Goal: Task Accomplishment & Management: Manage account settings

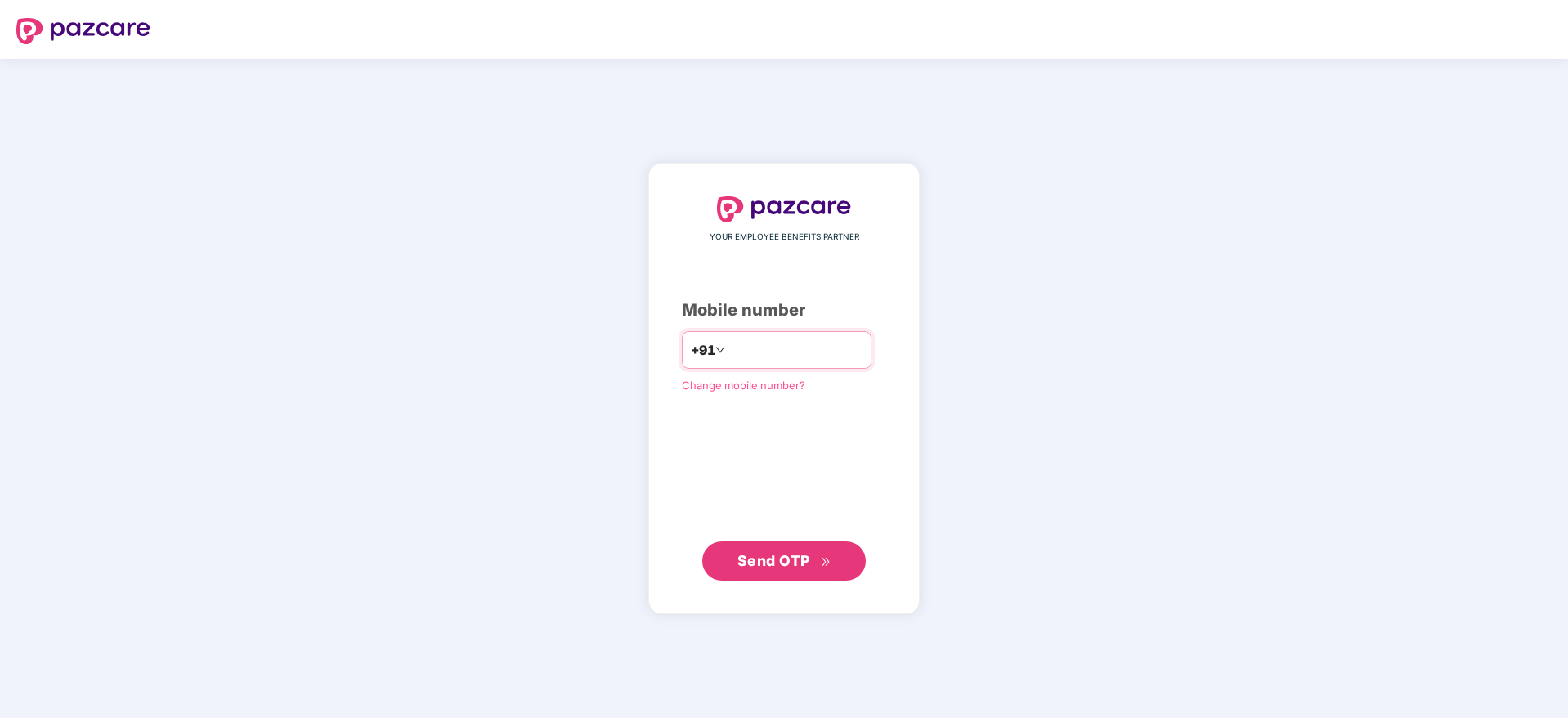
drag, startPoint x: 0, startPoint y: 0, endPoint x: 829, endPoint y: 341, distance: 896.4
click at [829, 341] on input "number" at bounding box center [795, 350] width 134 height 26
type input "**********"
click at [754, 562] on span "Send OTP" at bounding box center [773, 559] width 73 height 17
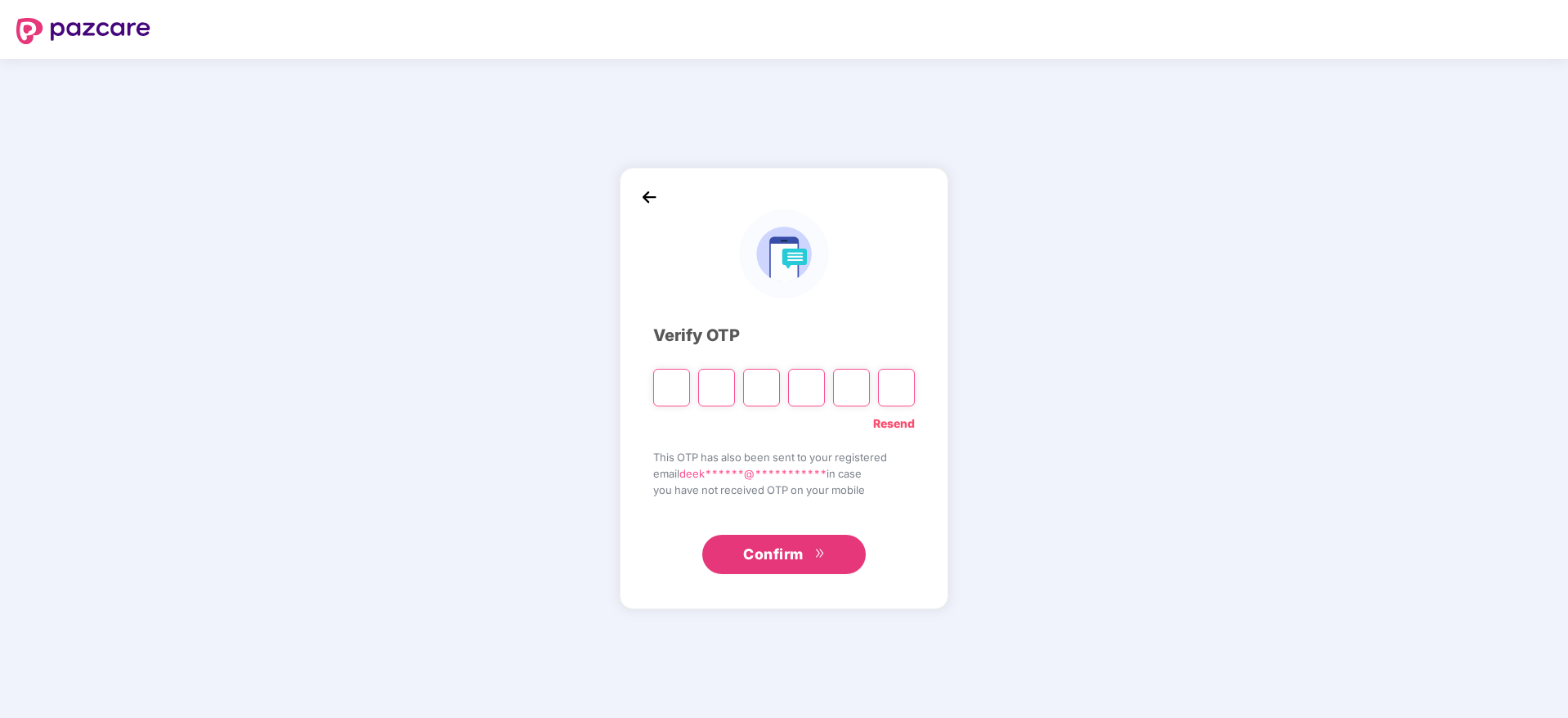
paste input "*"
type input "*"
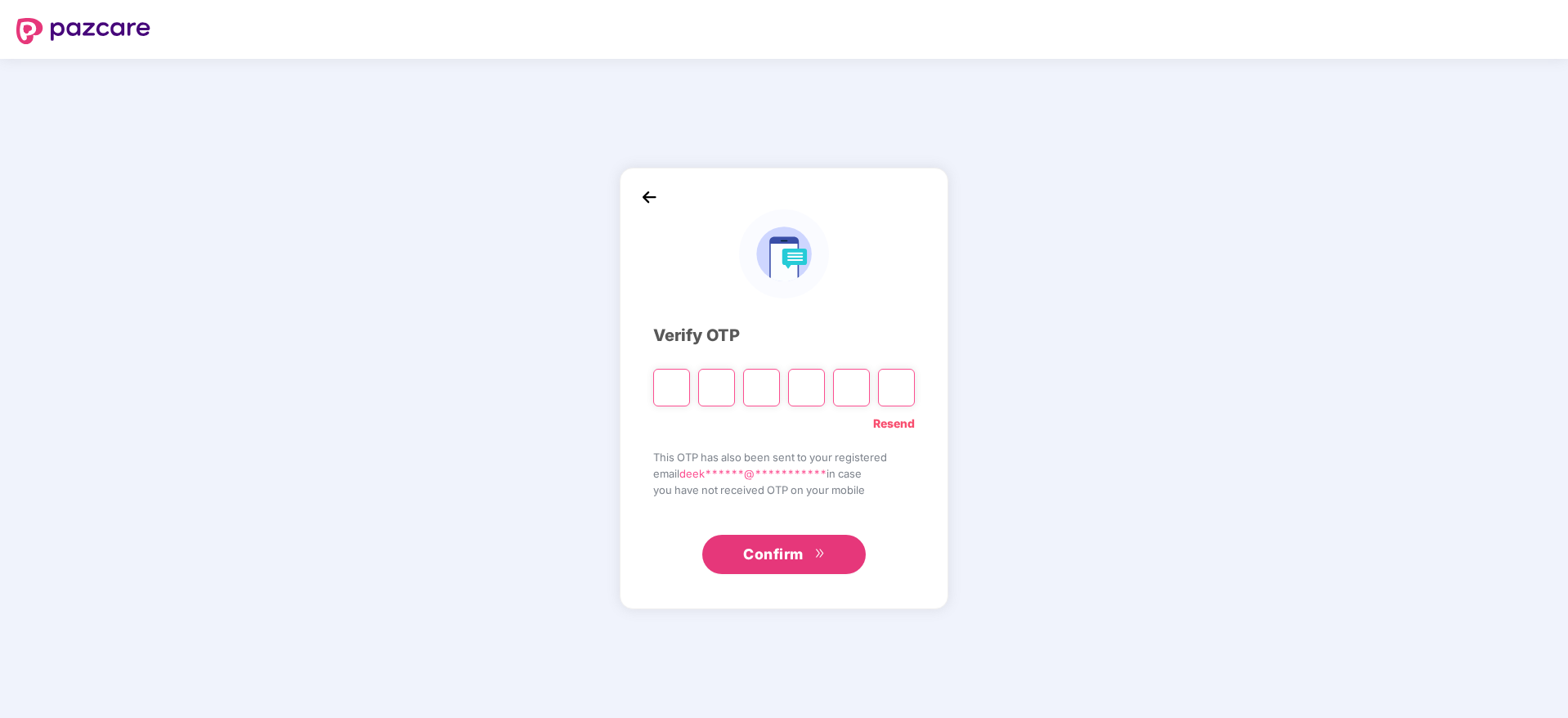
type input "*"
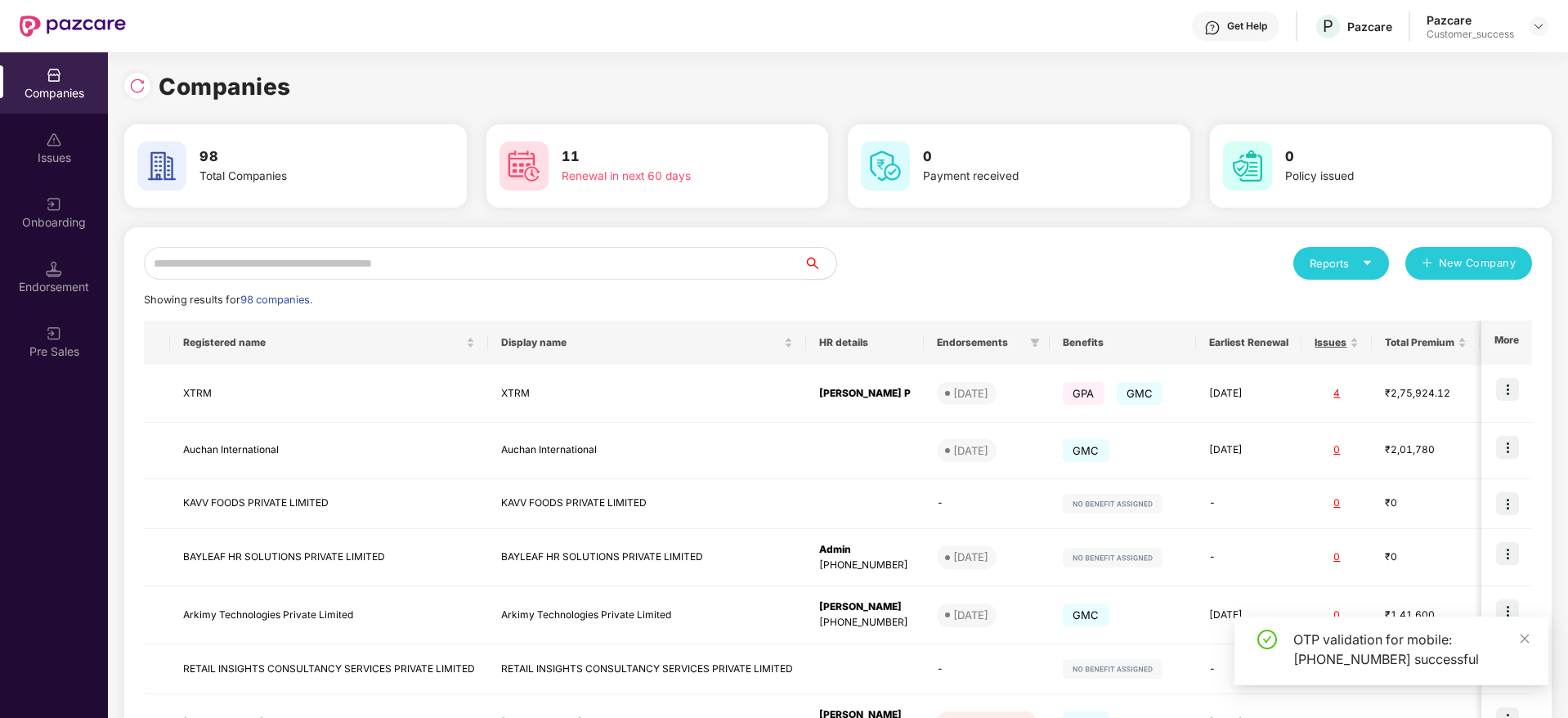
click at [329, 258] on input "text" at bounding box center [473, 263] width 660 height 33
click at [321, 256] on input "text" at bounding box center [473, 263] width 660 height 33
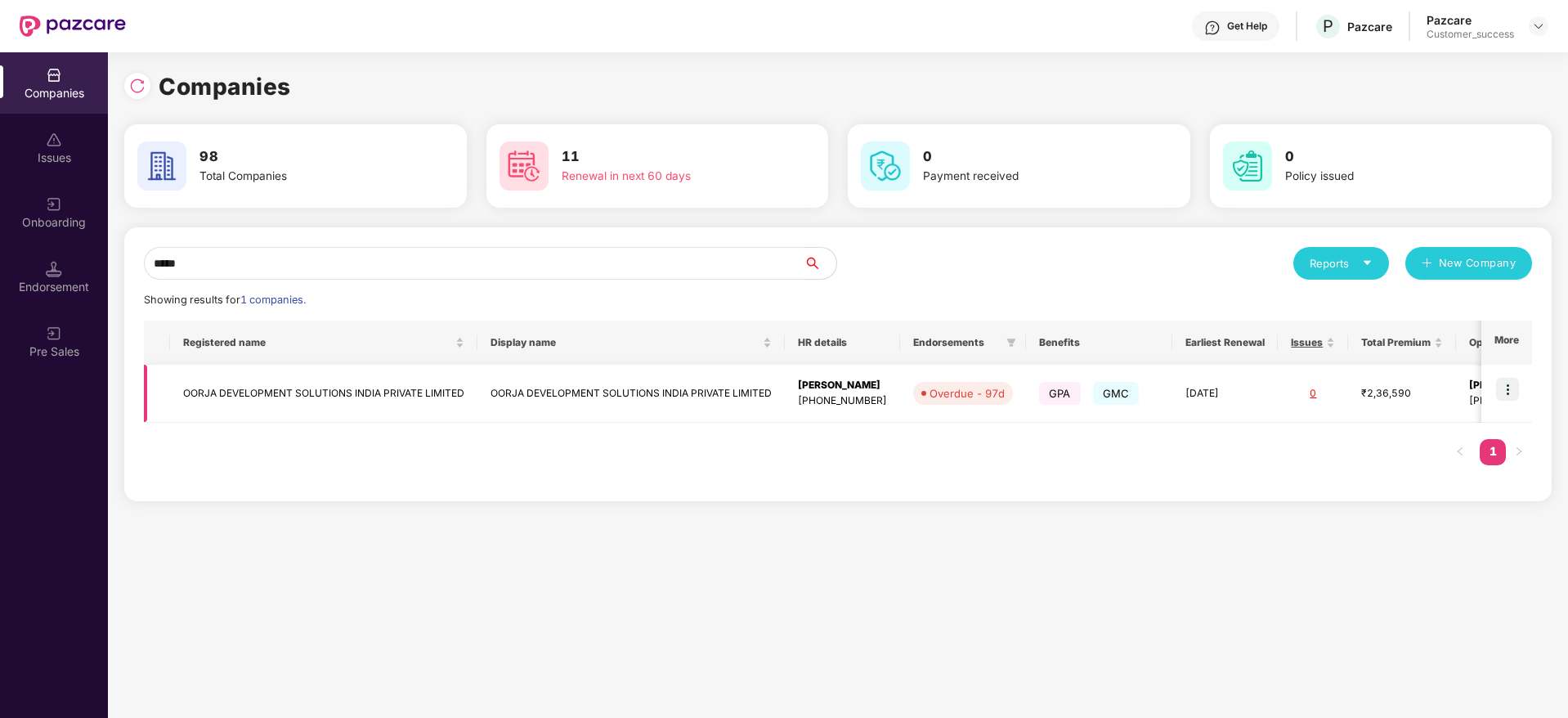
type input "*****"
click at [1507, 398] on img at bounding box center [1507, 388] width 23 height 23
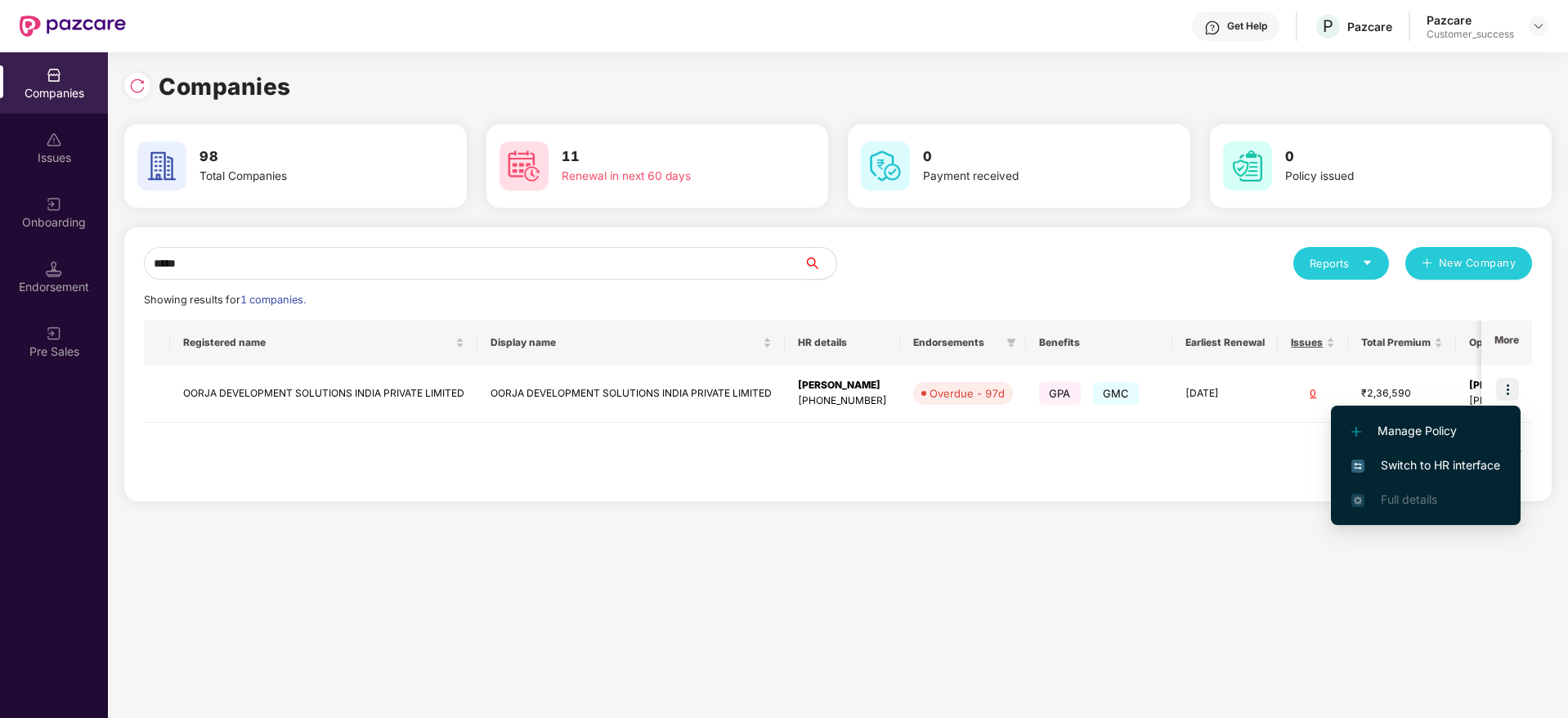
click at [1428, 457] on span "Switch to HR interface" at bounding box center [1425, 465] width 149 height 18
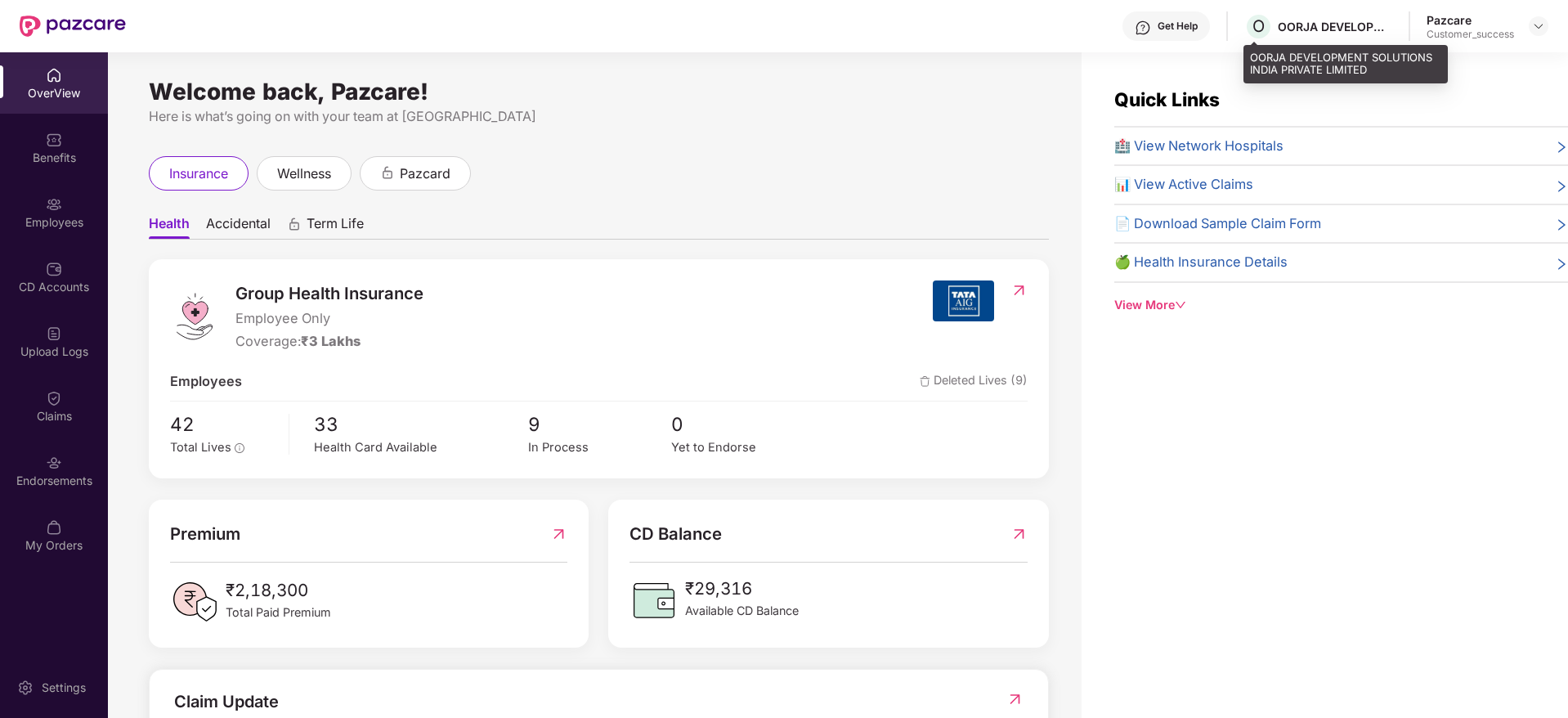
click at [1335, 31] on div "OORJA DEVELOPMENT SOLUTIONS INDIA PRIVATE LIMITED" at bounding box center [1335, 26] width 114 height 15
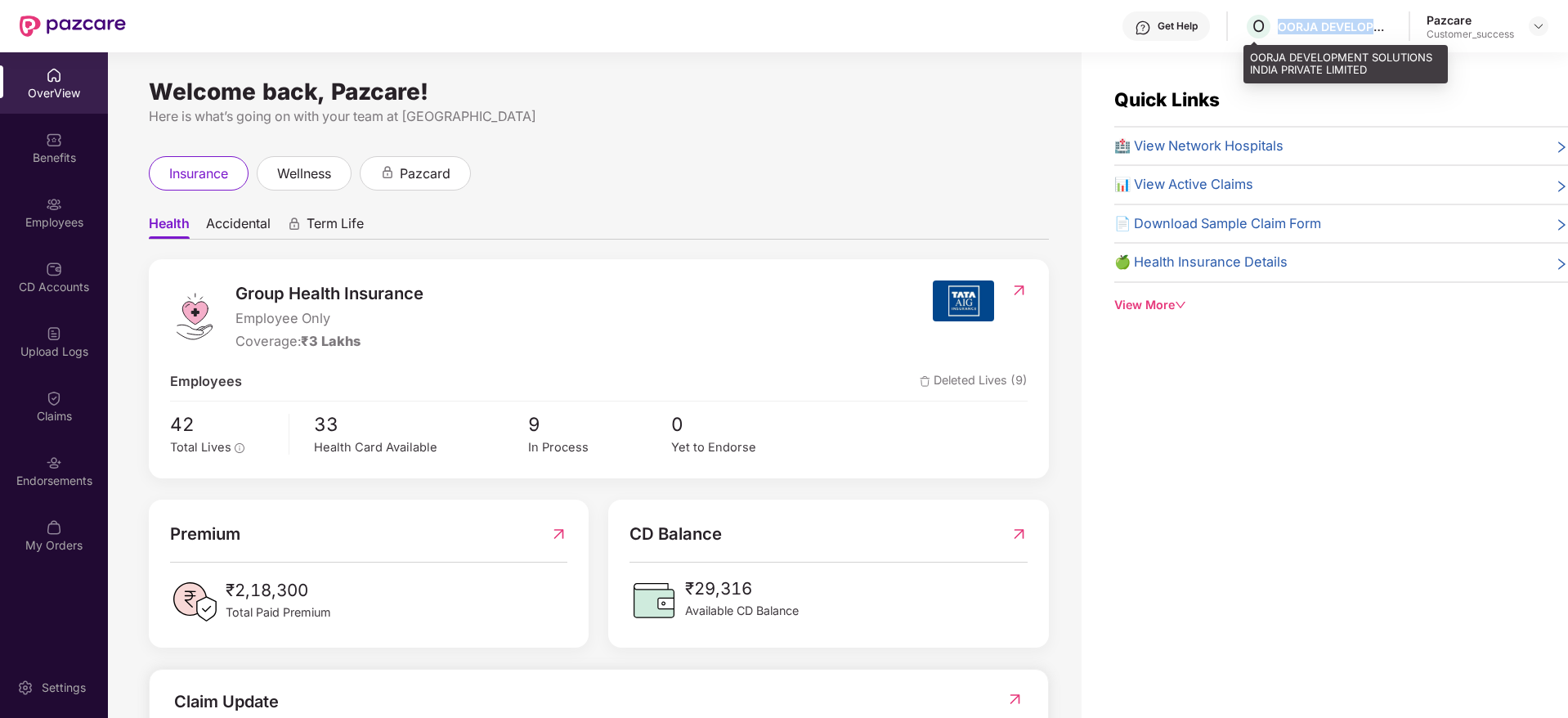
click at [1335, 31] on div "OORJA DEVELOPMENT SOLUTIONS INDIA PRIVATE LIMITED" at bounding box center [1335, 26] width 114 height 15
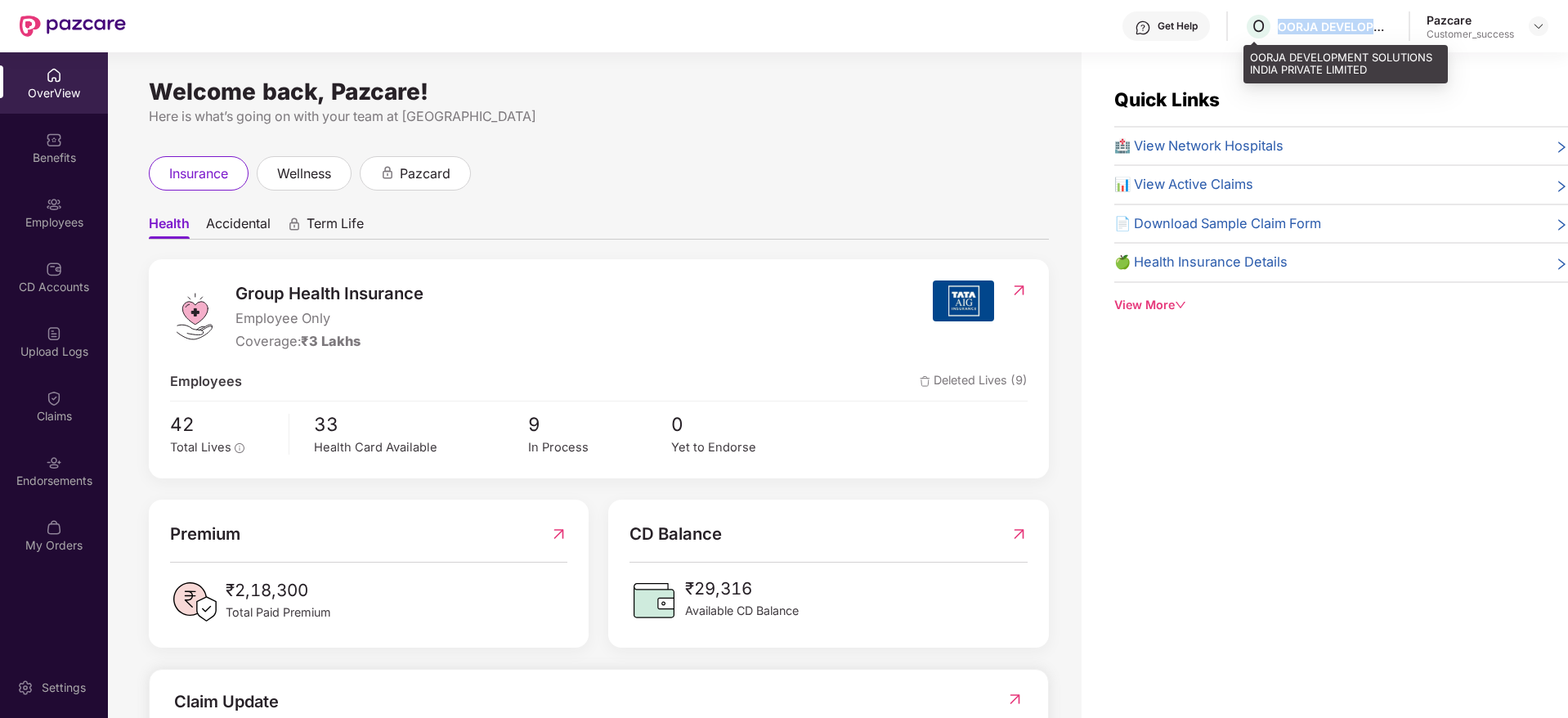
copy div "OORJA DEVELOPMENT SOLUTIONS INDIA PRIVATE LIMITED"
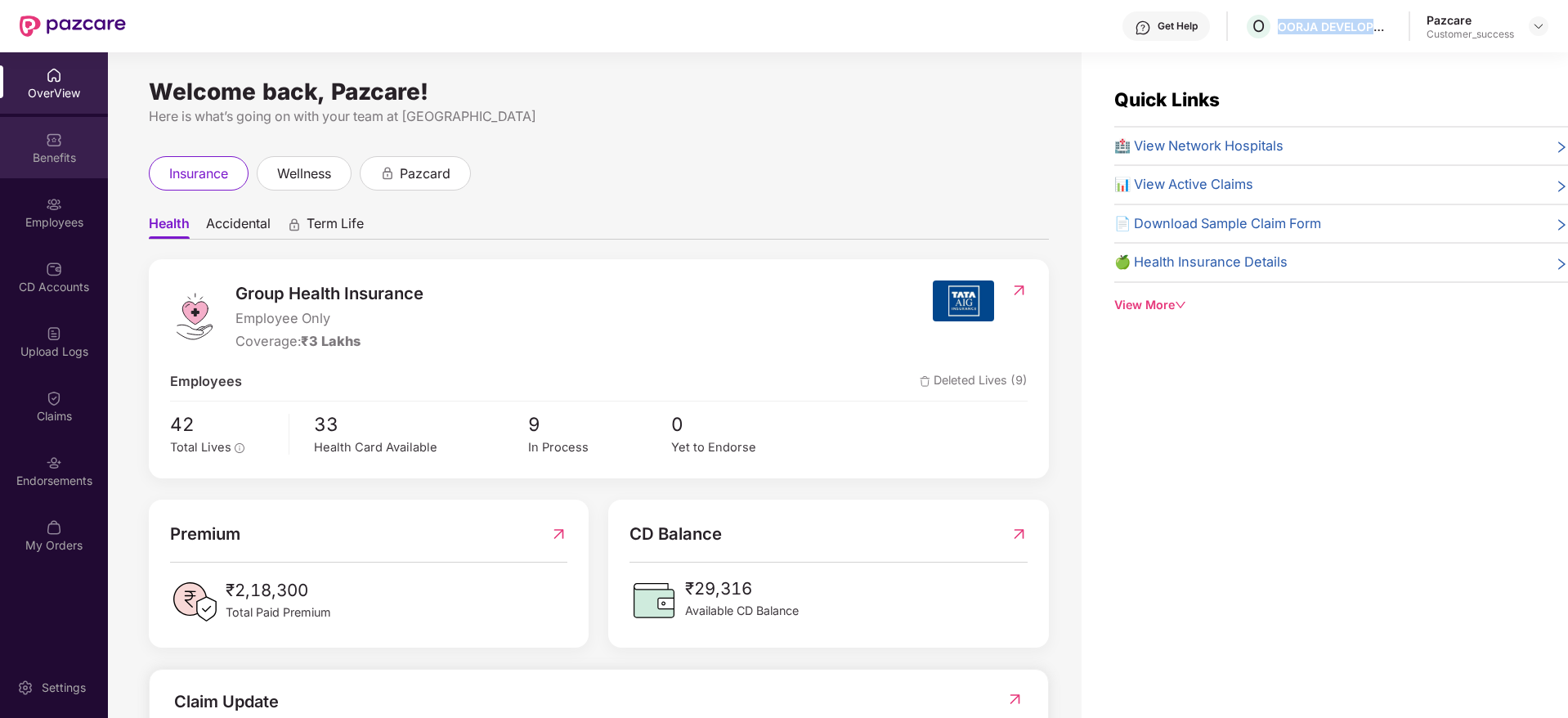
click at [48, 137] on img at bounding box center [53, 140] width 16 height 16
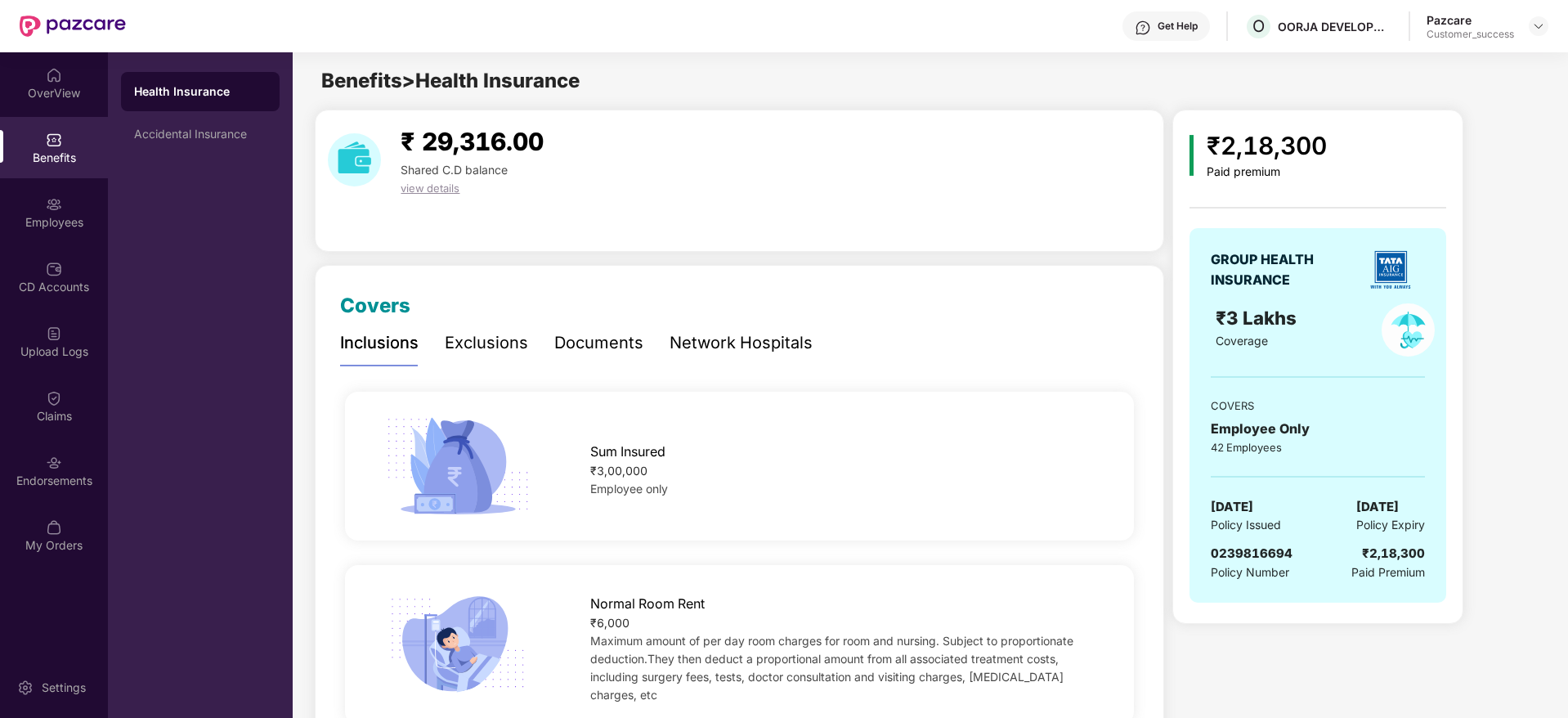
click at [1257, 153] on div "₹2,18,300" at bounding box center [1266, 146] width 120 height 39
copy div "₹2,18,300"
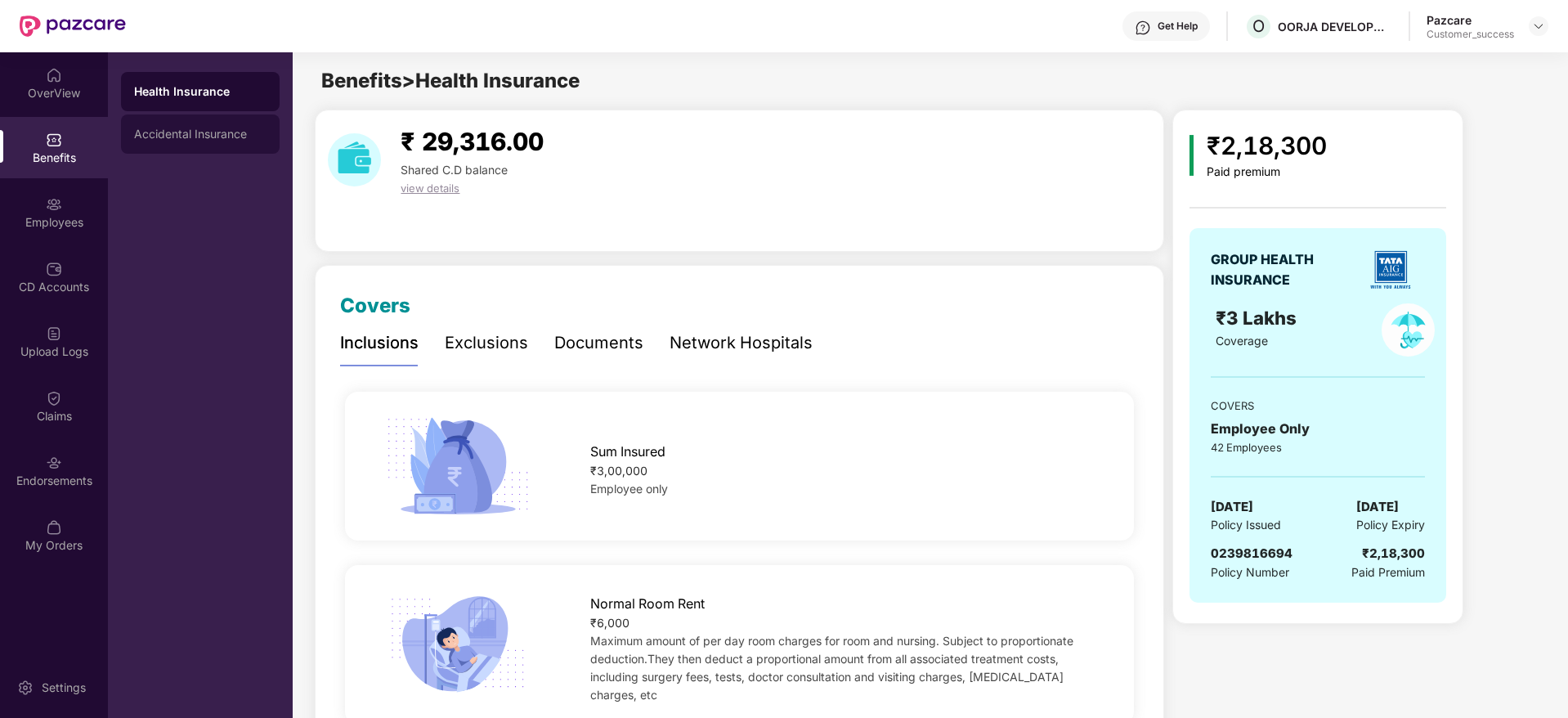
click at [122, 126] on div "Accidental Insurance" at bounding box center [200, 134] width 159 height 40
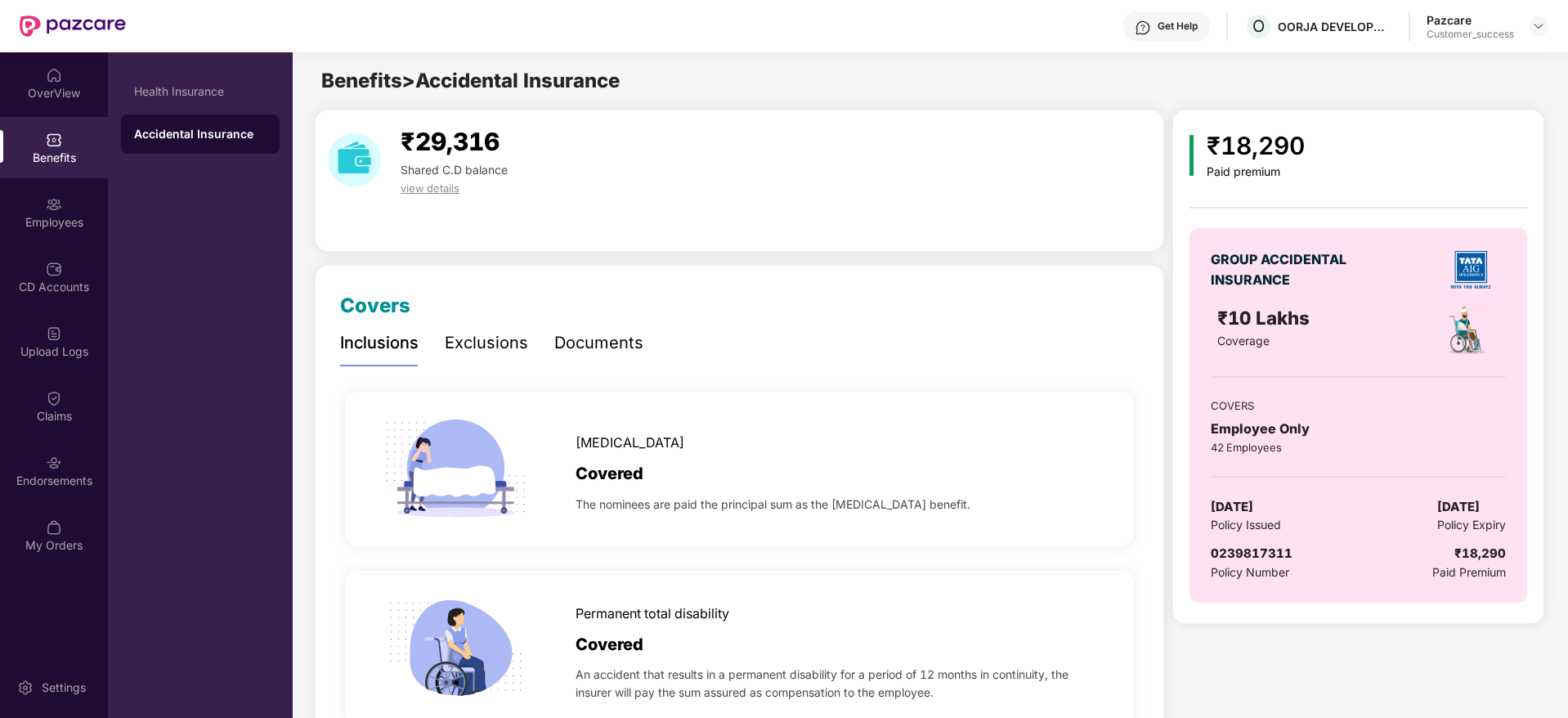
click at [1252, 145] on div "₹18,290" at bounding box center [1255, 146] width 98 height 39
copy div "₹18,290"
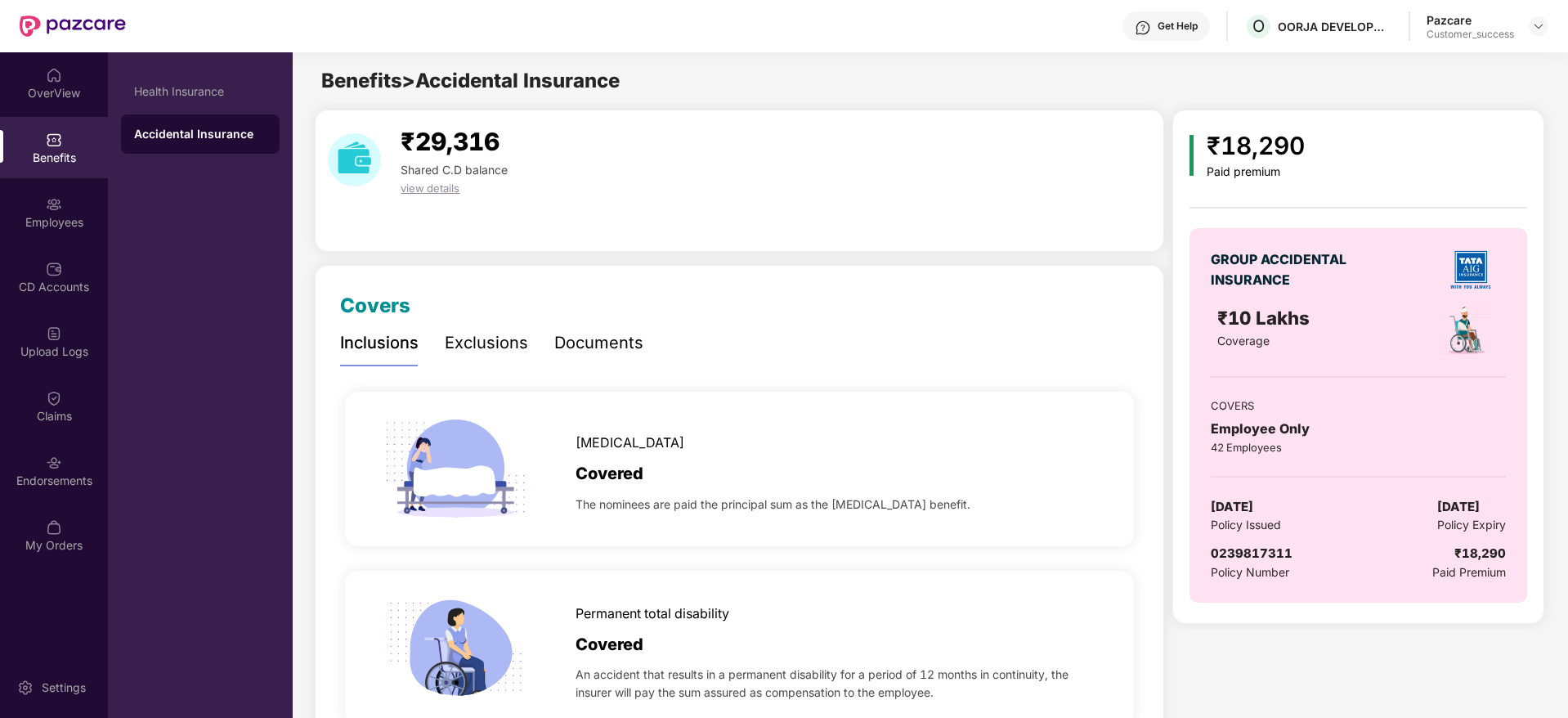
click at [1470, 504] on span "[DATE]" at bounding box center [1458, 506] width 43 height 19
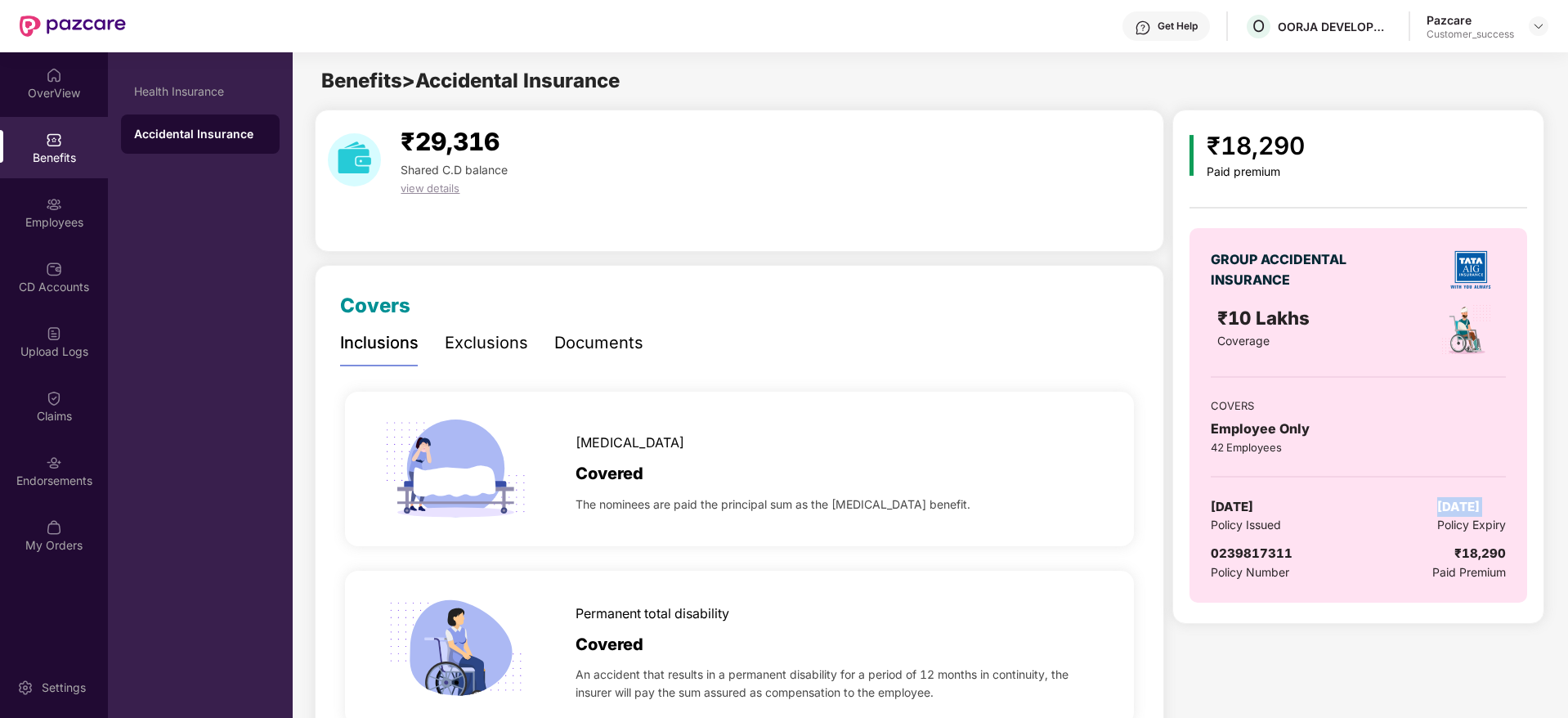
copy span "[DATE]"
click at [611, 354] on div "Documents" at bounding box center [599, 343] width 89 height 25
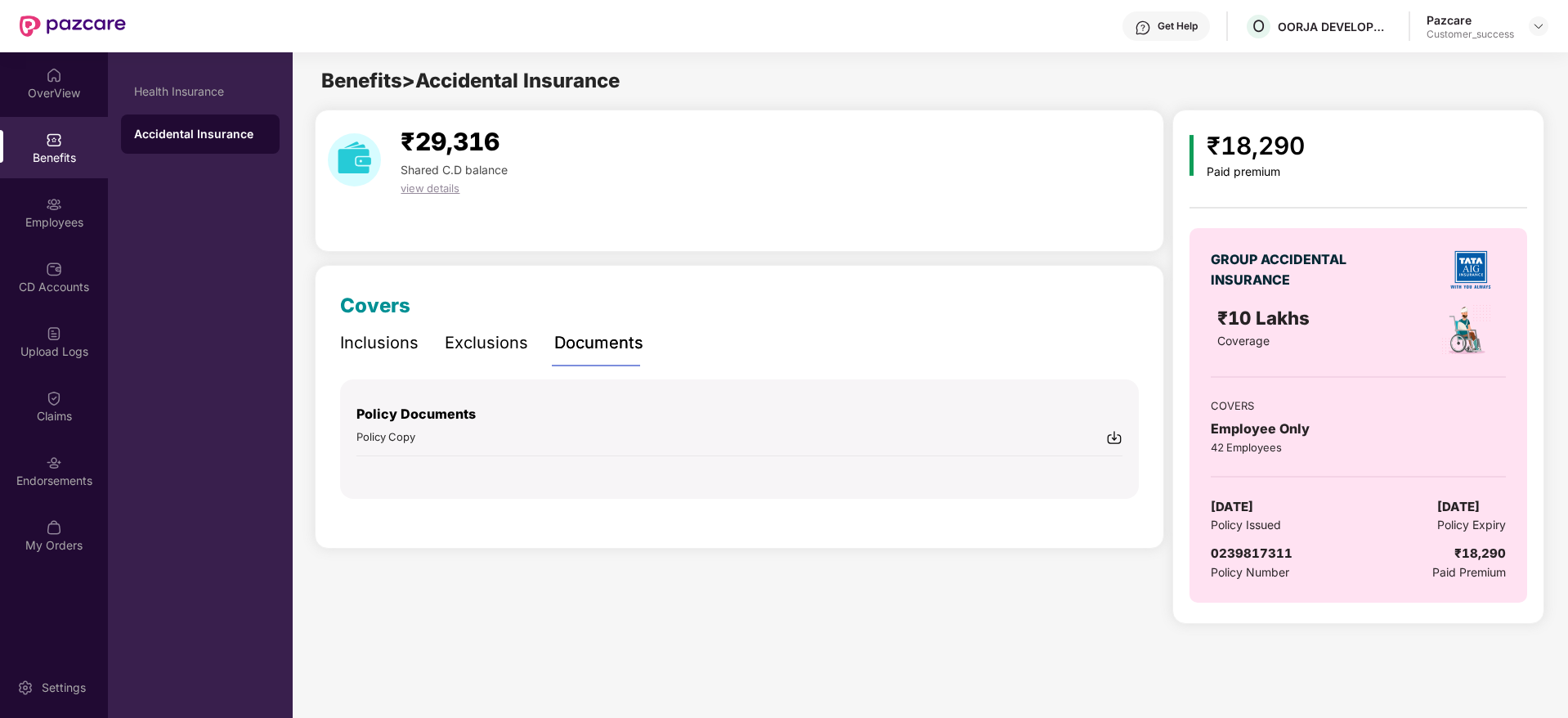
click at [1114, 444] on img at bounding box center [1113, 436] width 16 height 16
click at [238, 86] on div "Health Insurance" at bounding box center [200, 92] width 133 height 13
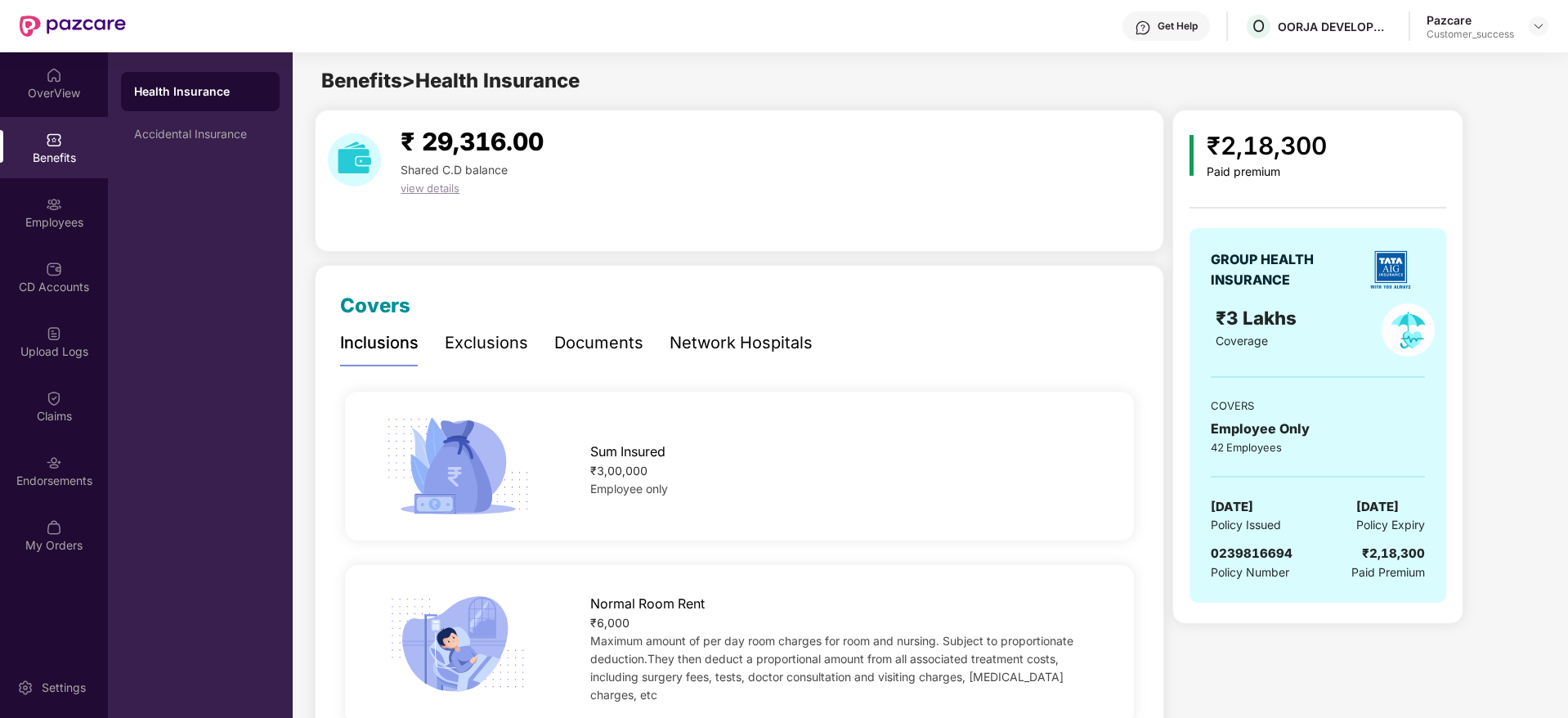
click at [614, 350] on div "Documents" at bounding box center [599, 343] width 89 height 25
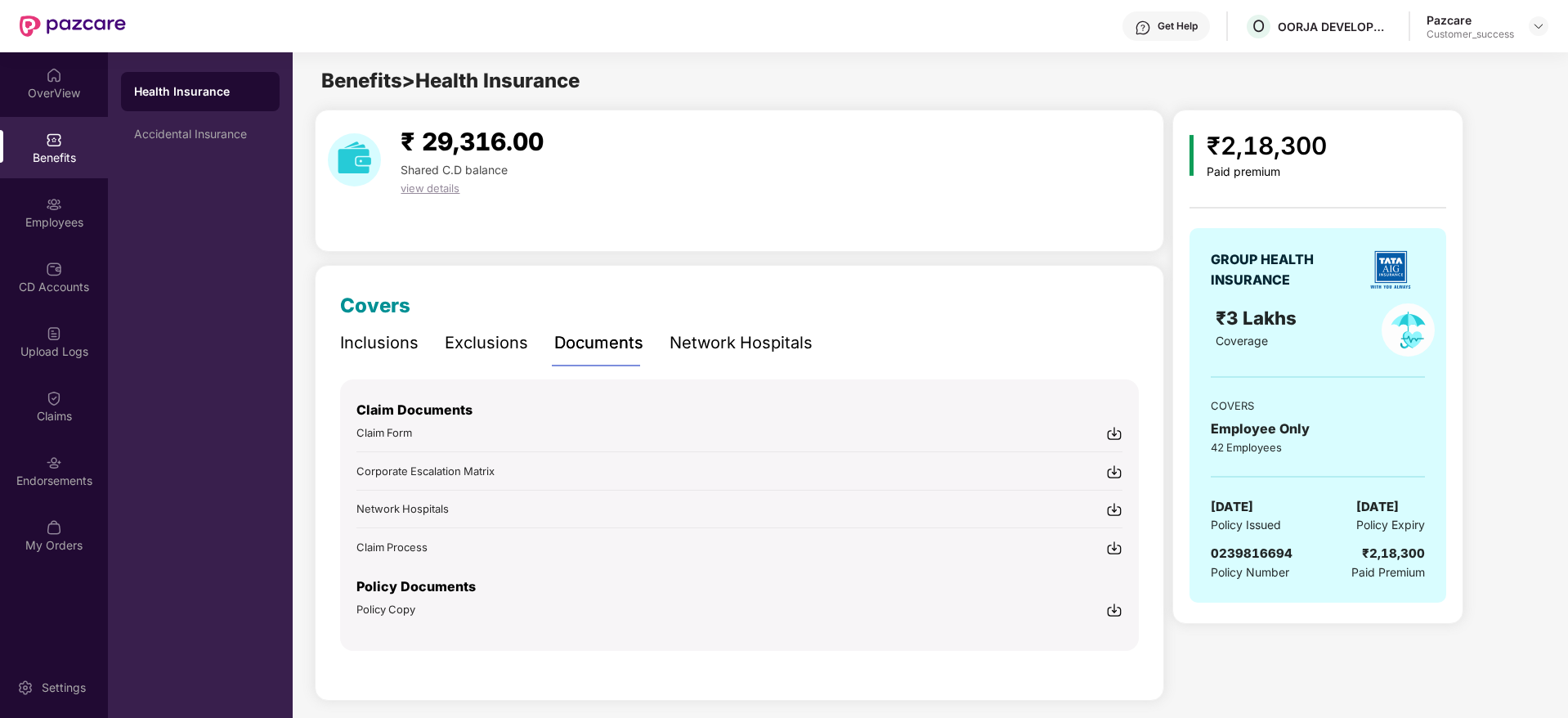
click at [1114, 617] on img at bounding box center [1113, 610] width 16 height 16
click at [61, 224] on div "Employees" at bounding box center [54, 222] width 108 height 16
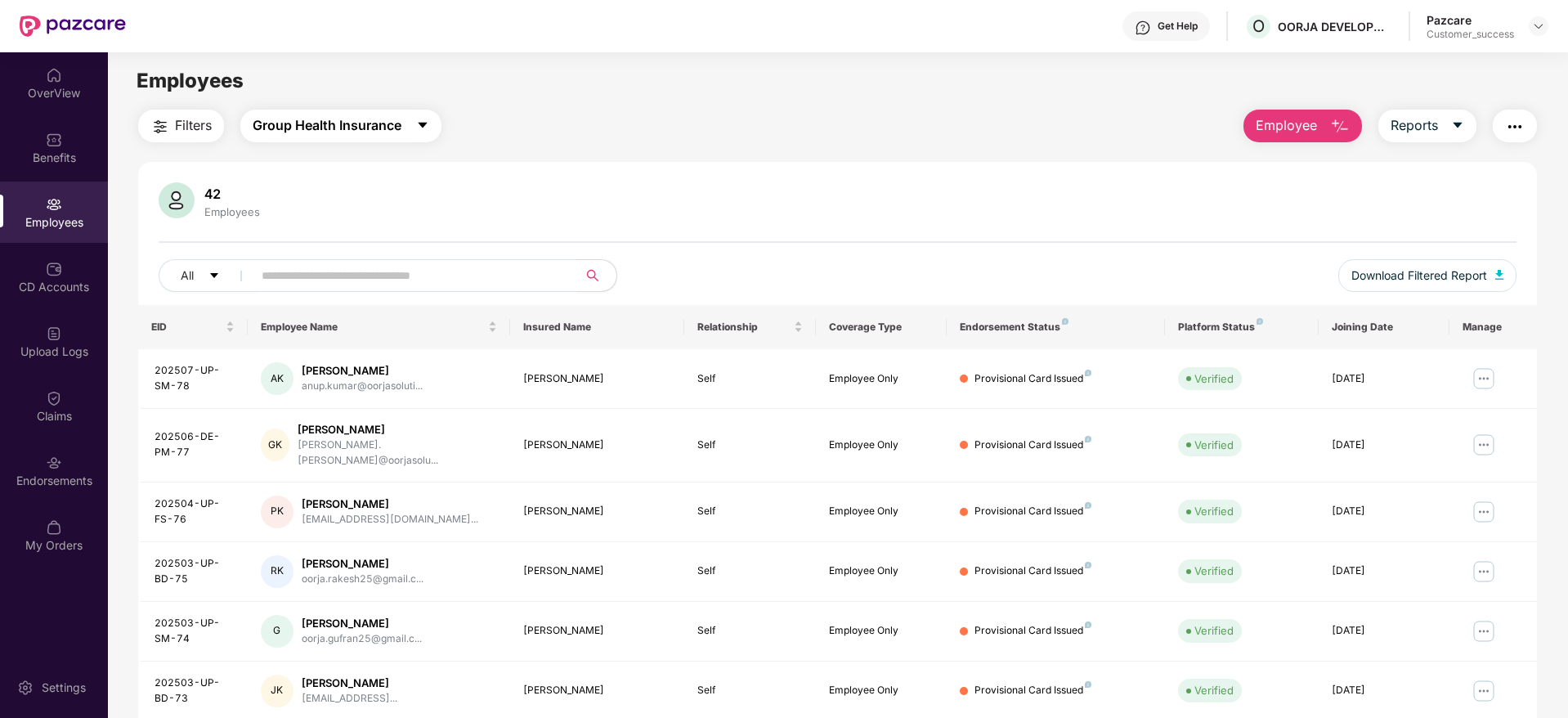
click at [407, 124] on button "Group Health Insurance" at bounding box center [341, 125] width 201 height 33
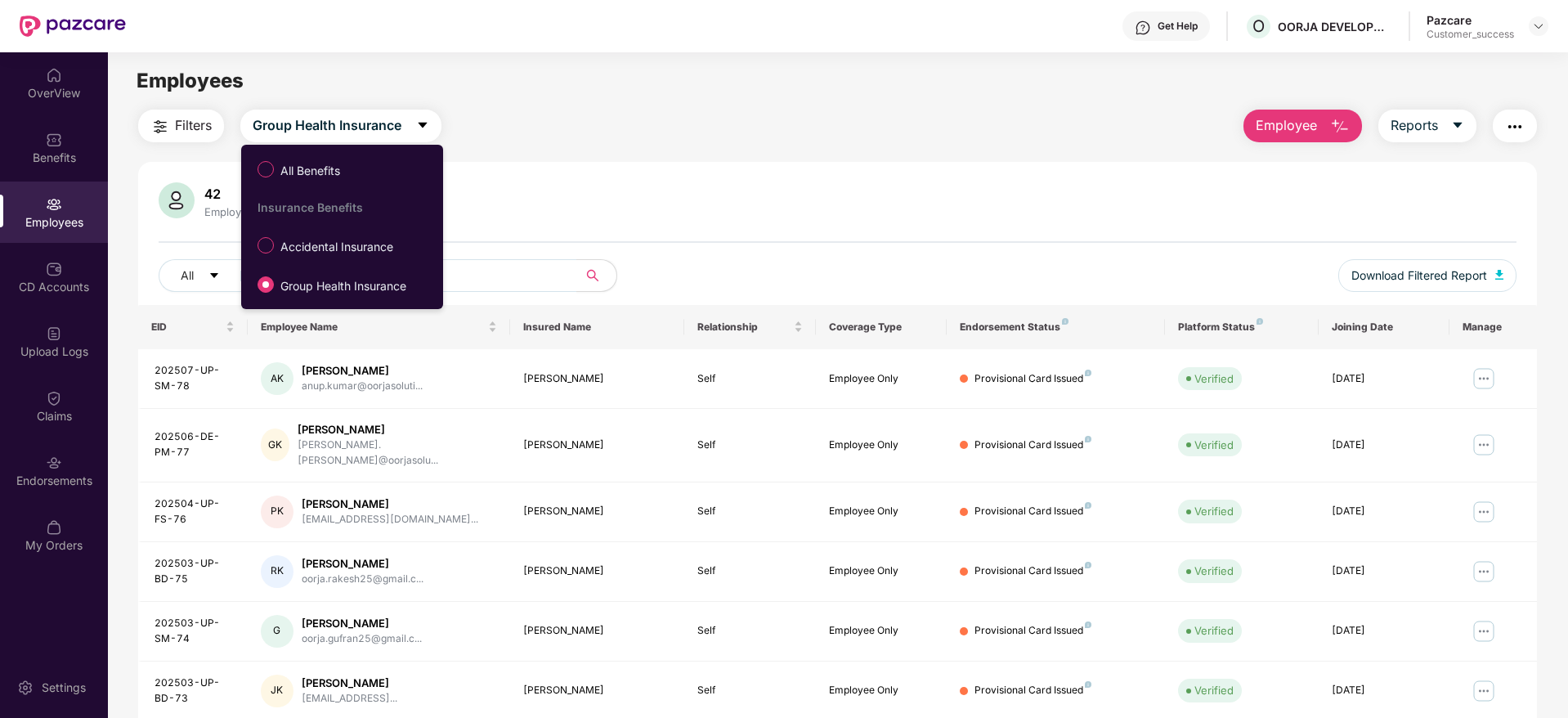
click at [190, 115] on span "Filters" at bounding box center [193, 125] width 37 height 20
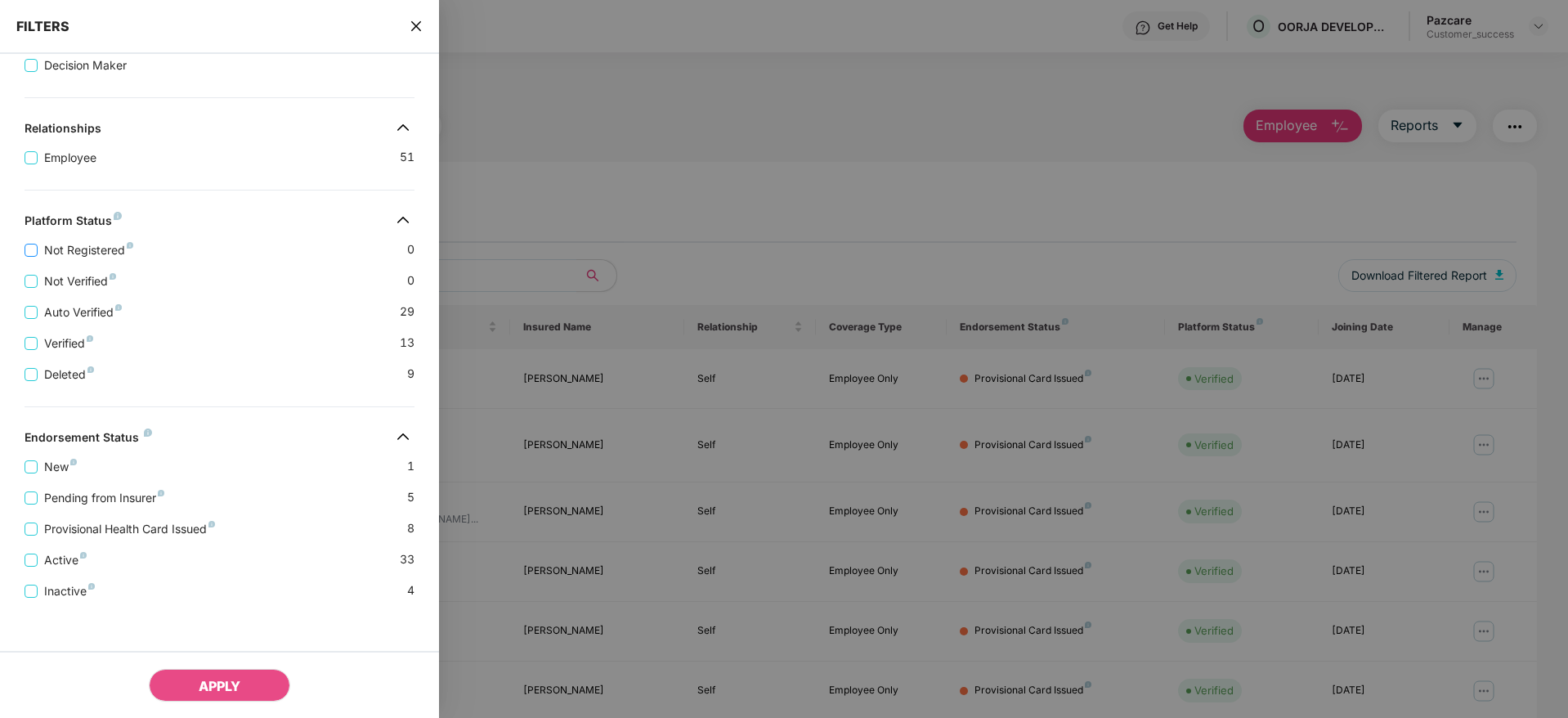
scroll to position [277, 0]
click at [24, 524] on div "New 1 Pending from Insurer 5 Provisional Health Card Issued 8 Active 33 Inactiv…" at bounding box center [219, 520] width 439 height 156
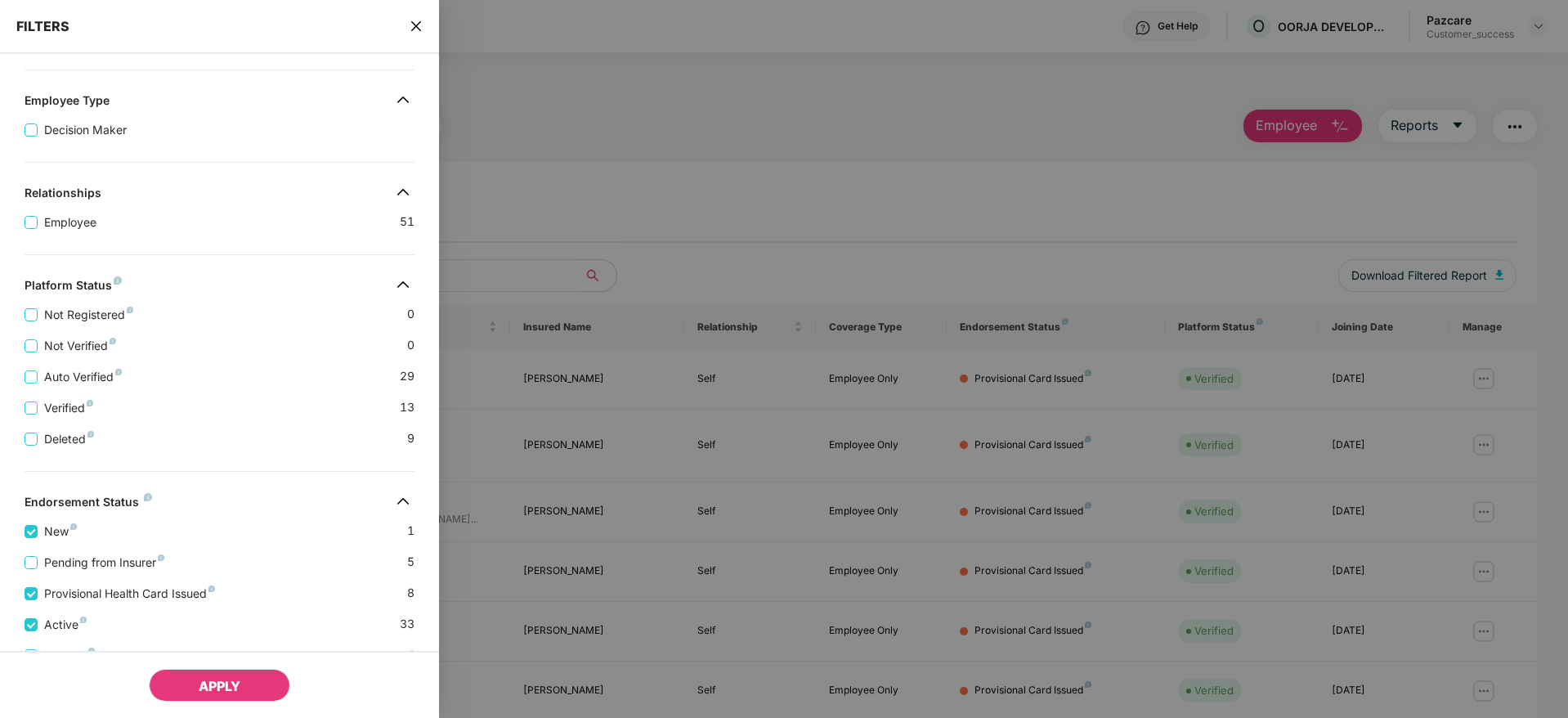
click at [183, 680] on button "APPLY" at bounding box center [219, 684] width 141 height 33
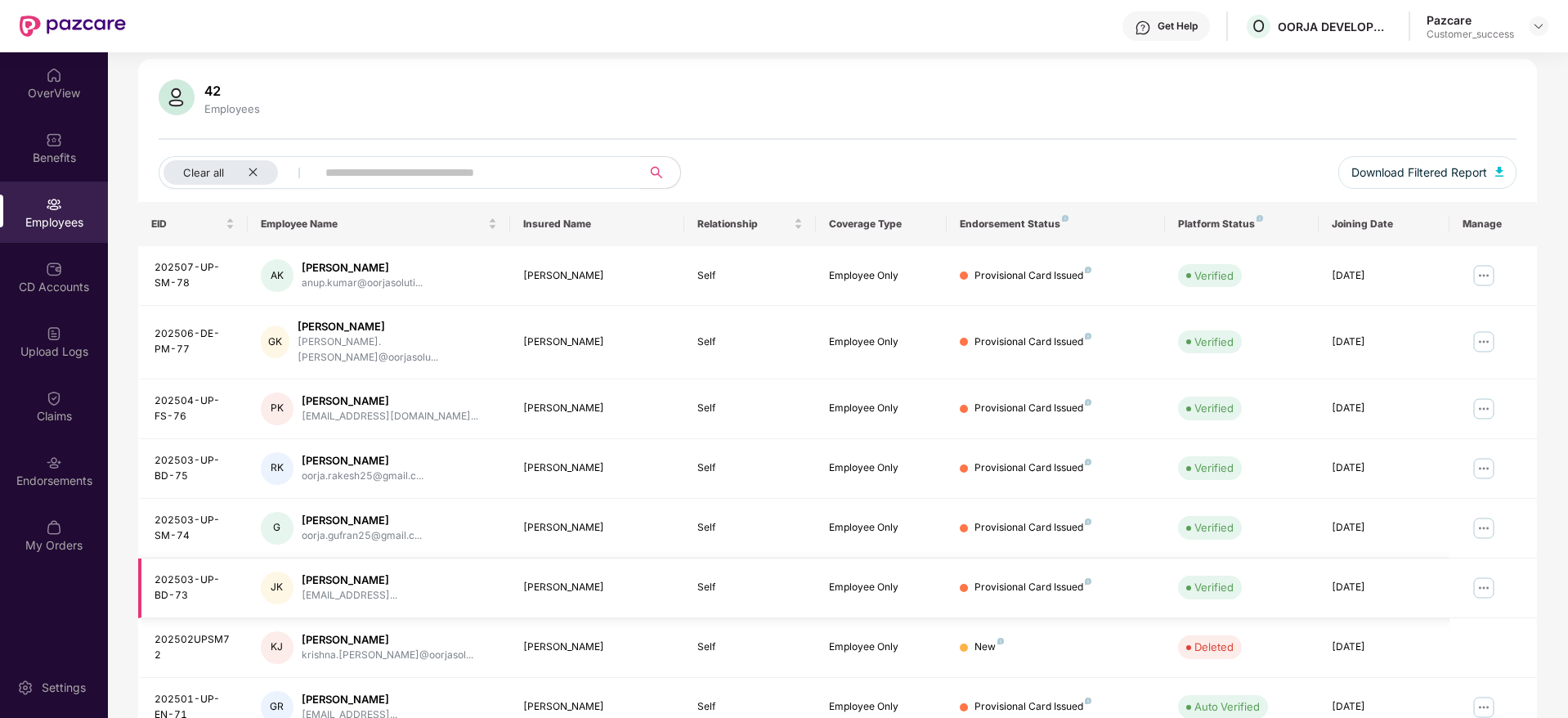
scroll to position [0, 0]
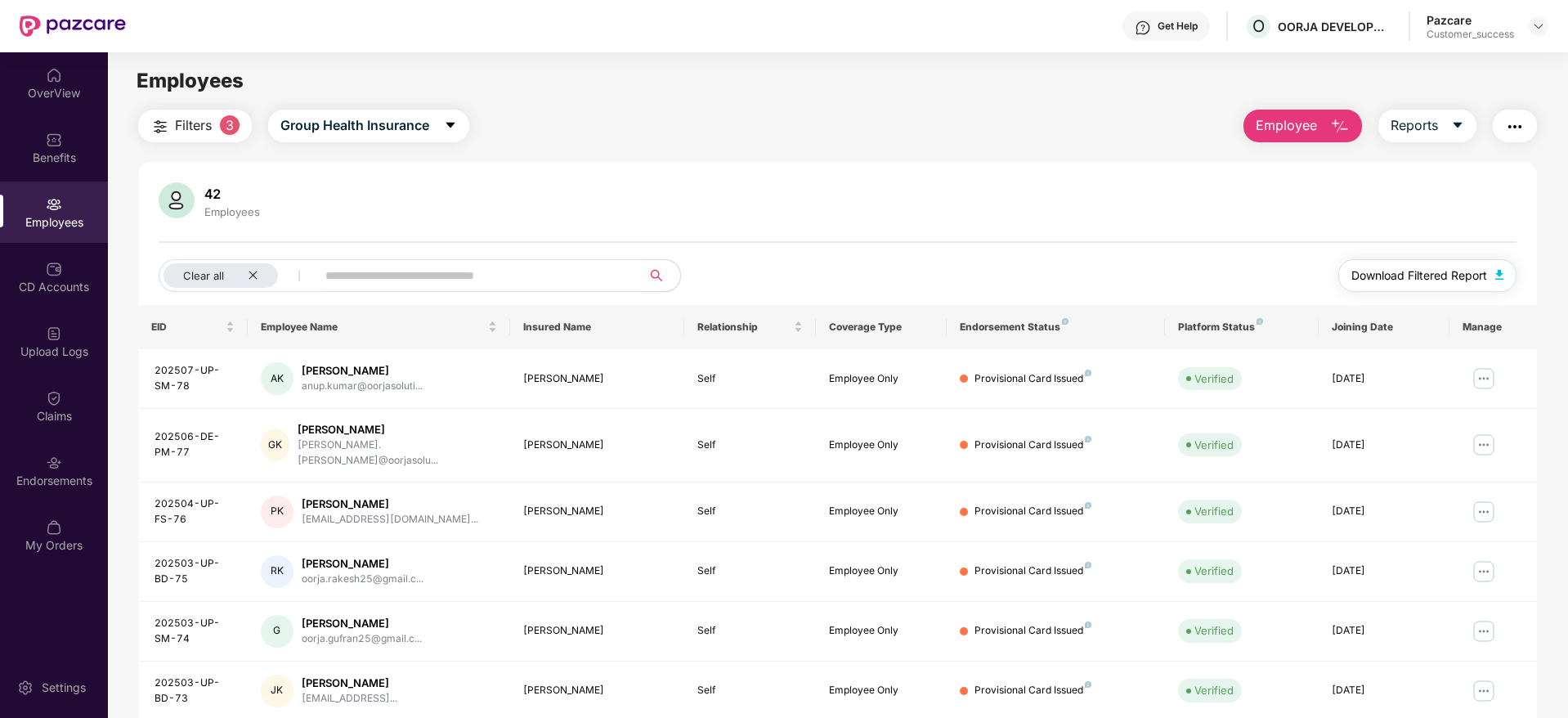
click at [1386, 284] on button "Download Filtered Report" at bounding box center [1428, 275] width 178 height 33
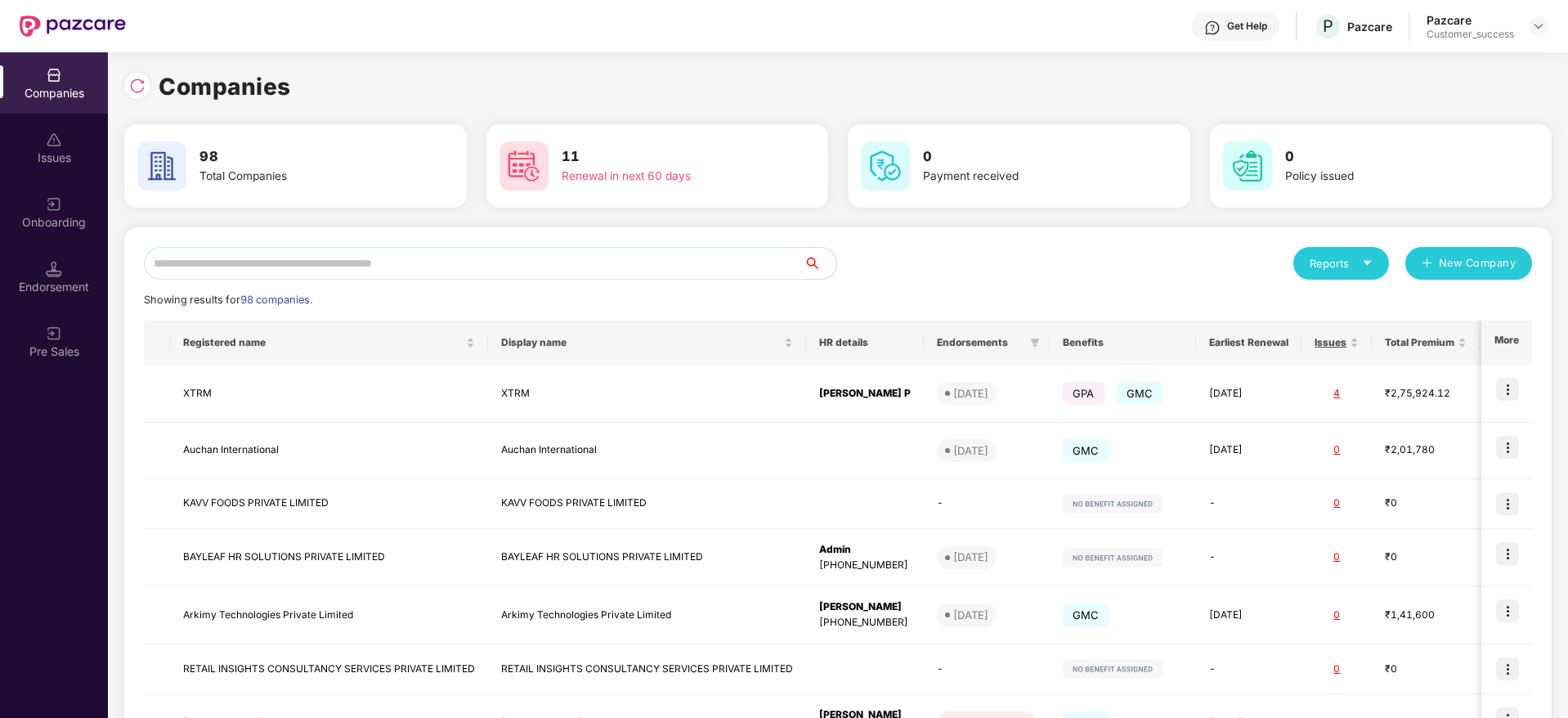
click at [414, 250] on input "text" at bounding box center [473, 263] width 660 height 33
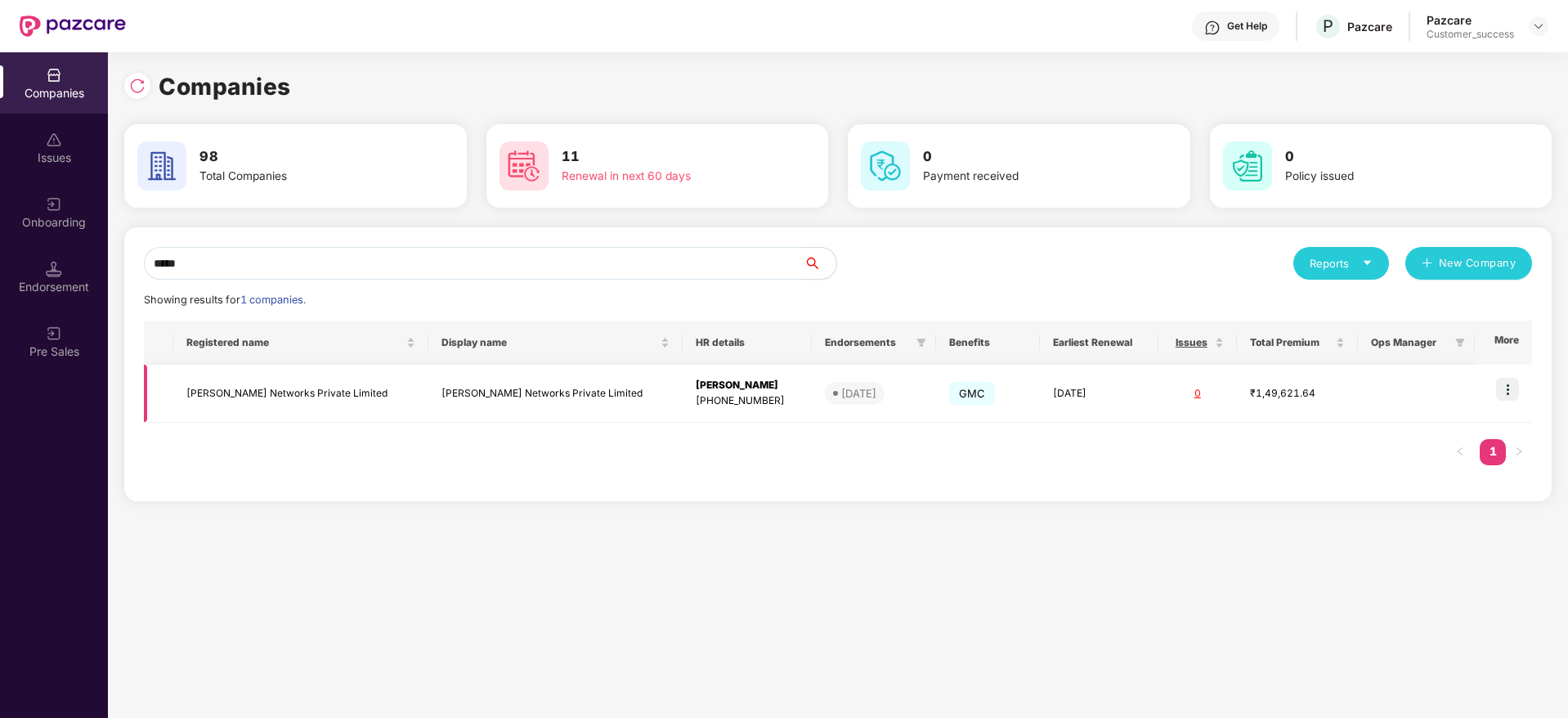
type input "*****"
click at [1502, 393] on img at bounding box center [1507, 388] width 23 height 23
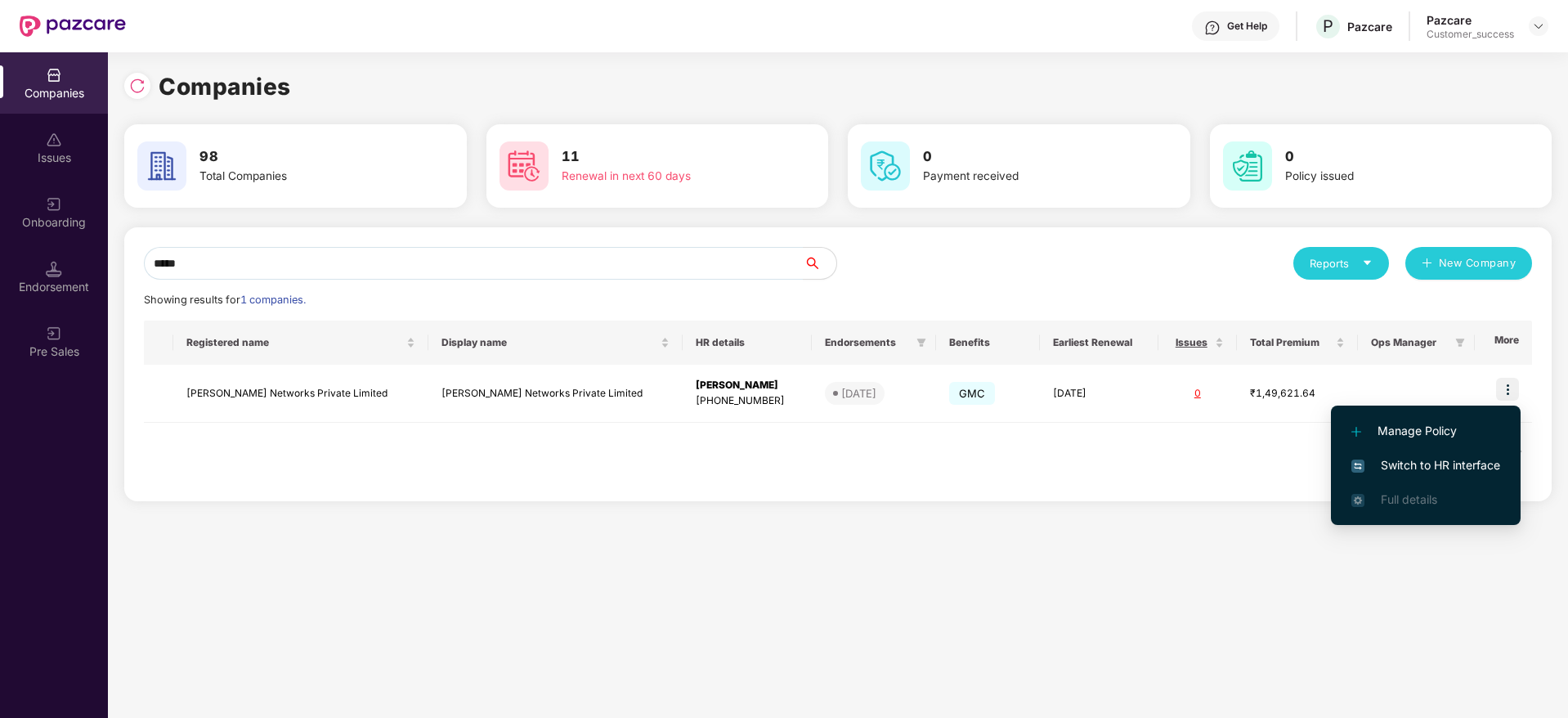
click at [1414, 454] on li "Switch to HR interface" at bounding box center [1426, 465] width 190 height 34
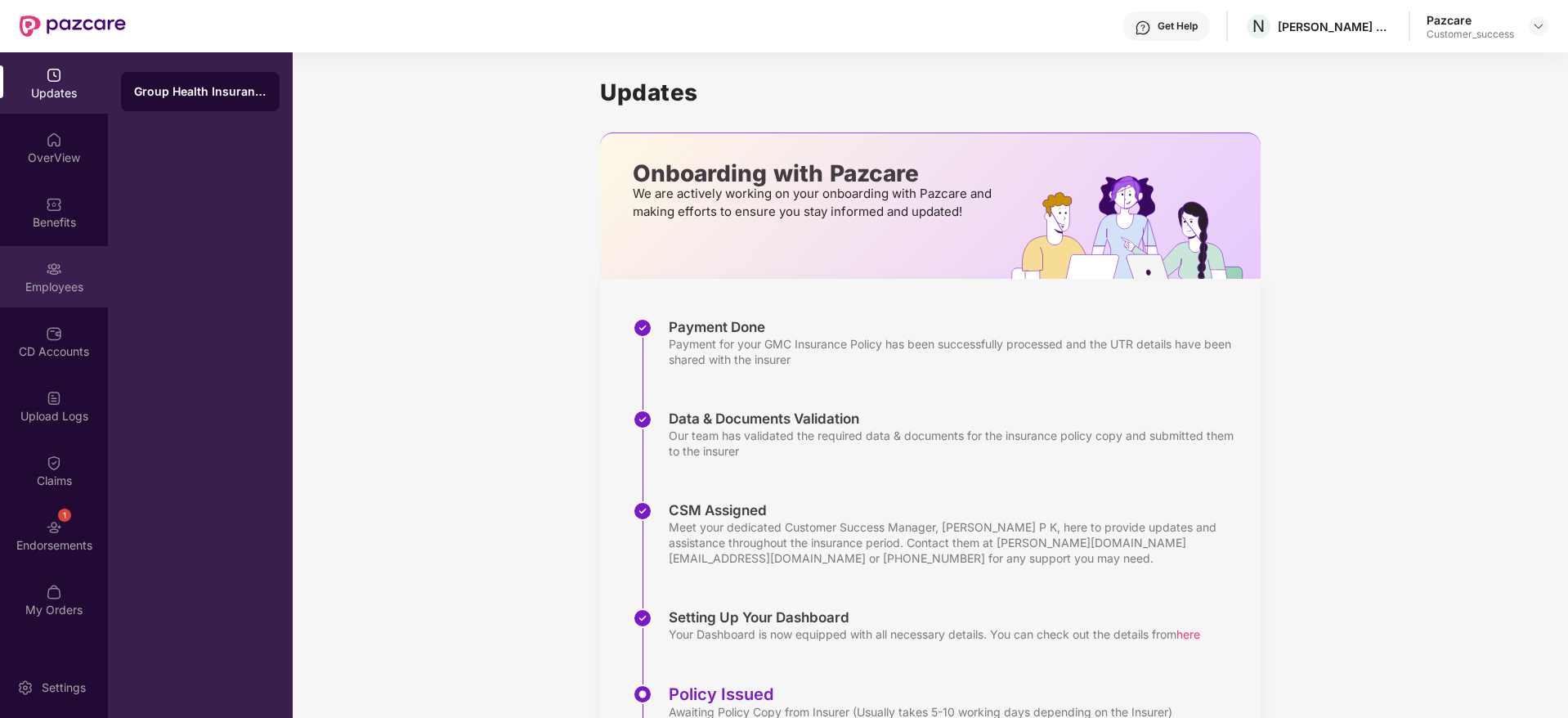
click at [66, 257] on div "Employees" at bounding box center [54, 277] width 108 height 61
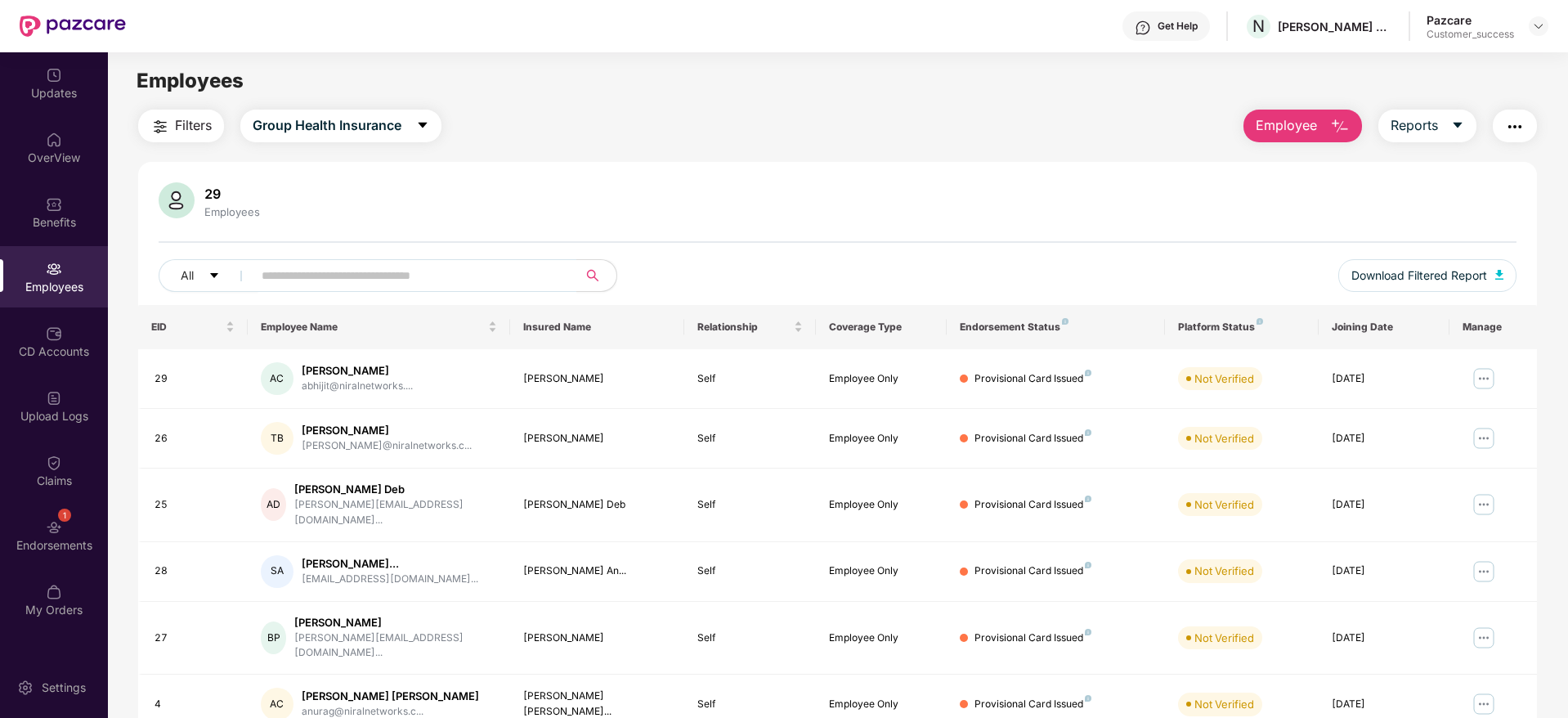
click at [1513, 133] on img "button" at bounding box center [1514, 126] width 19 height 19
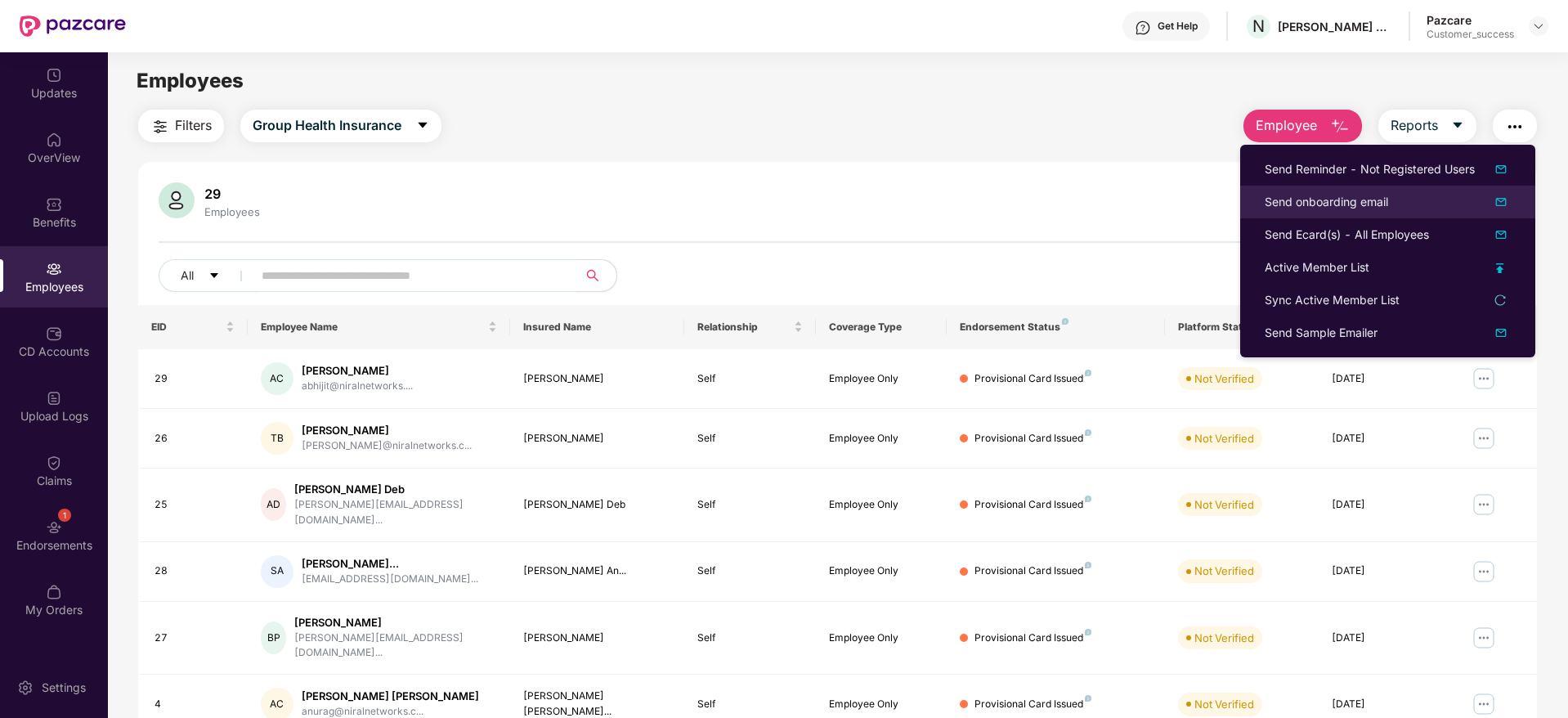
click at [1345, 213] on li "Send onboarding email" at bounding box center [1387, 202] width 295 height 33
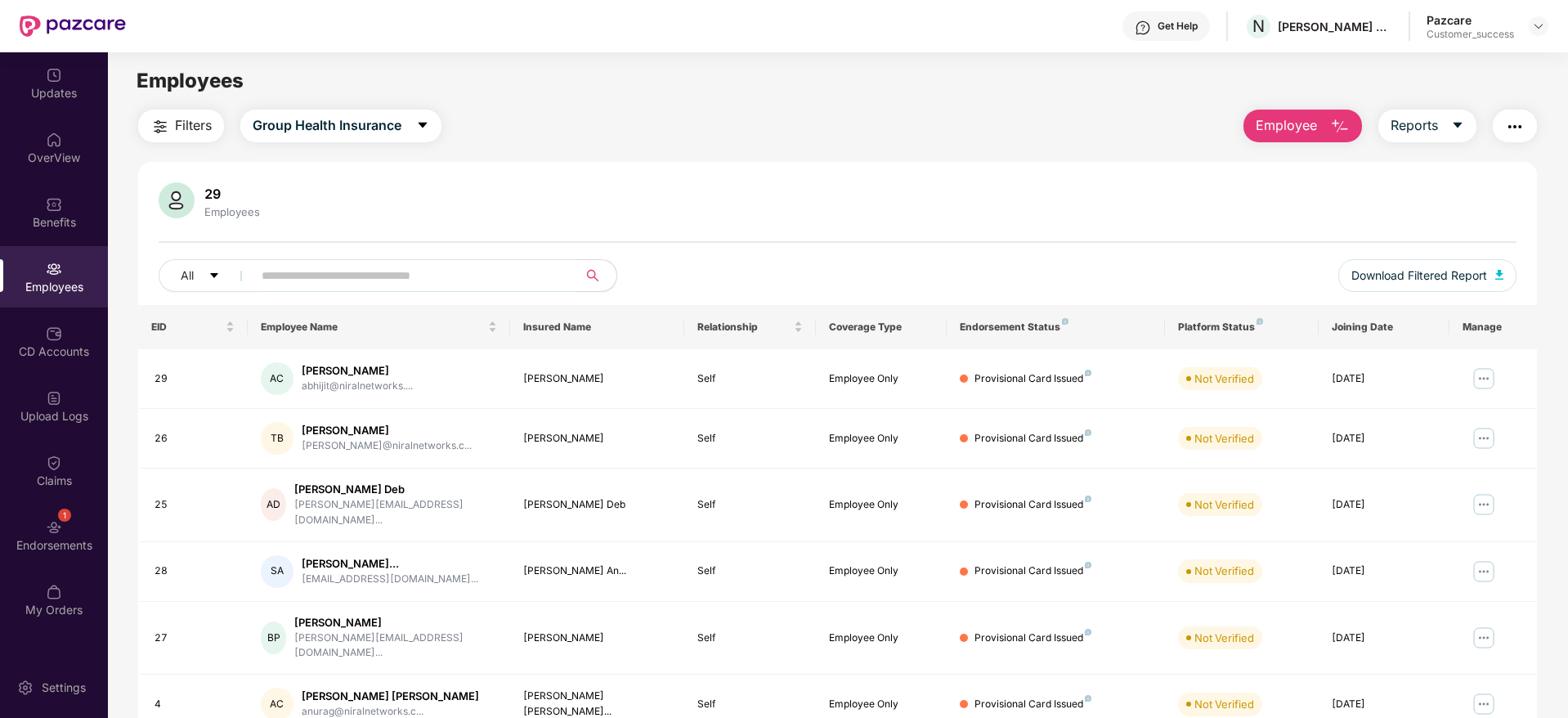
click at [1516, 129] on img "button" at bounding box center [1514, 126] width 19 height 19
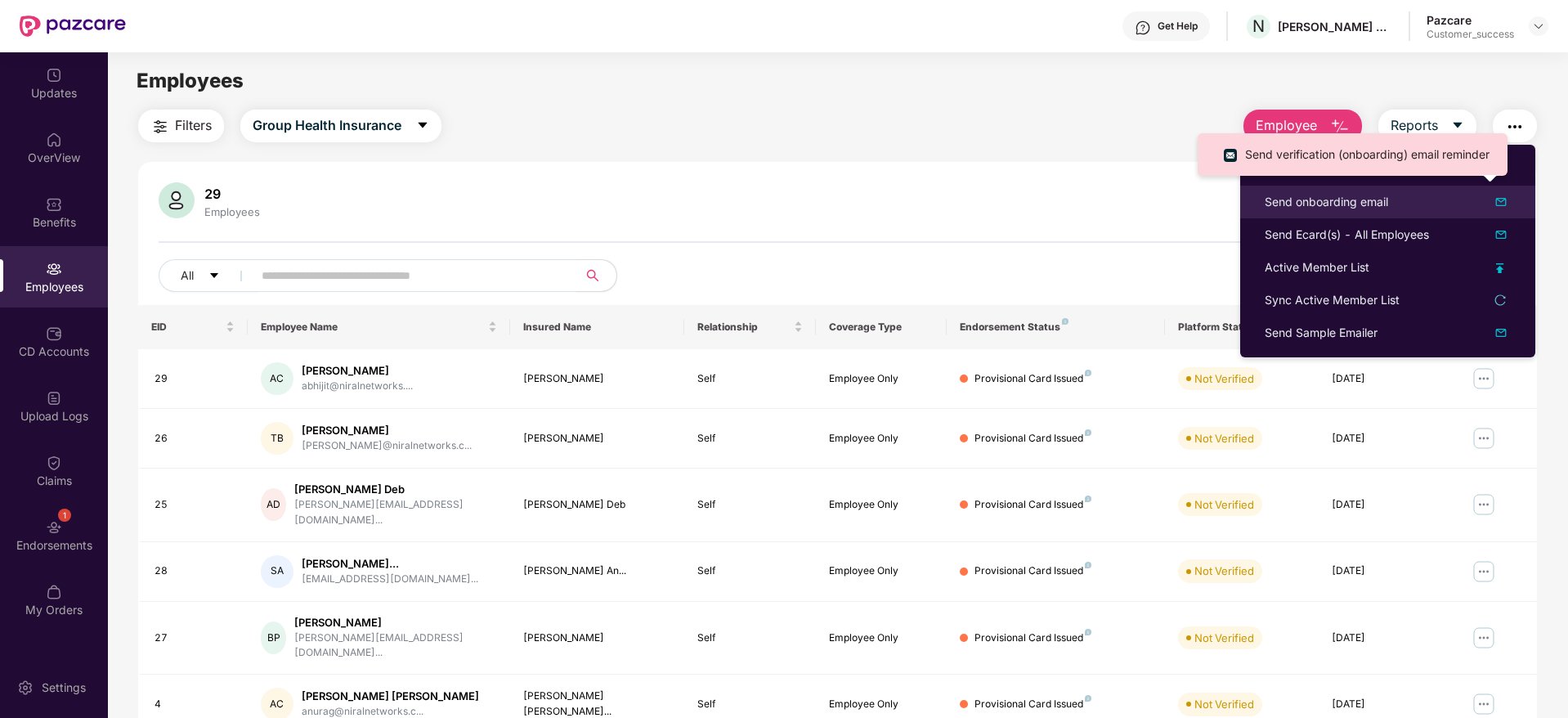
click at [1403, 192] on div "Send onboarding email" at bounding box center [1387, 201] width 246 height 19
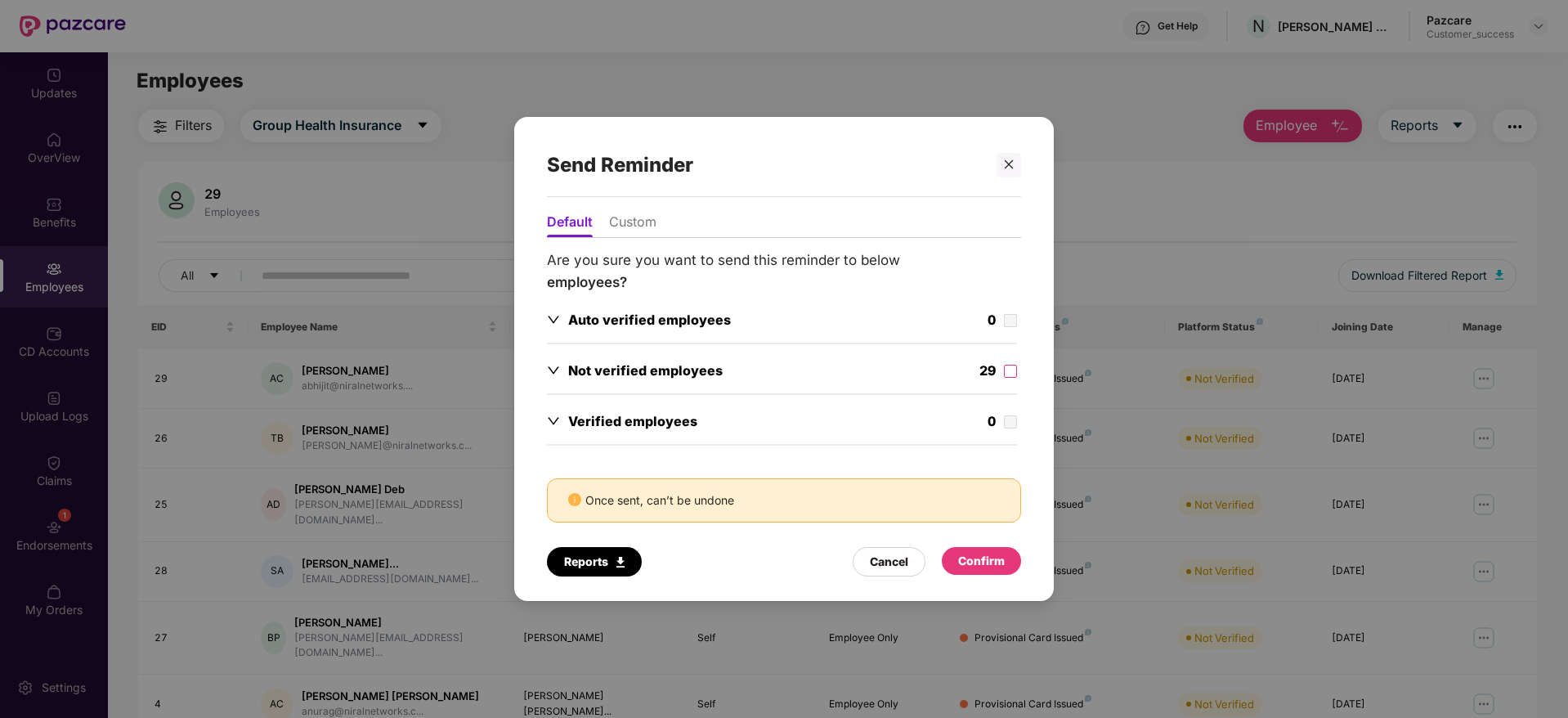
click at [991, 392] on div "Not verified employees 29" at bounding box center [784, 382] width 474 height 43
click at [982, 548] on div "Confirm" at bounding box center [981, 560] width 79 height 28
